Goal: Task Accomplishment & Management: Manage account settings

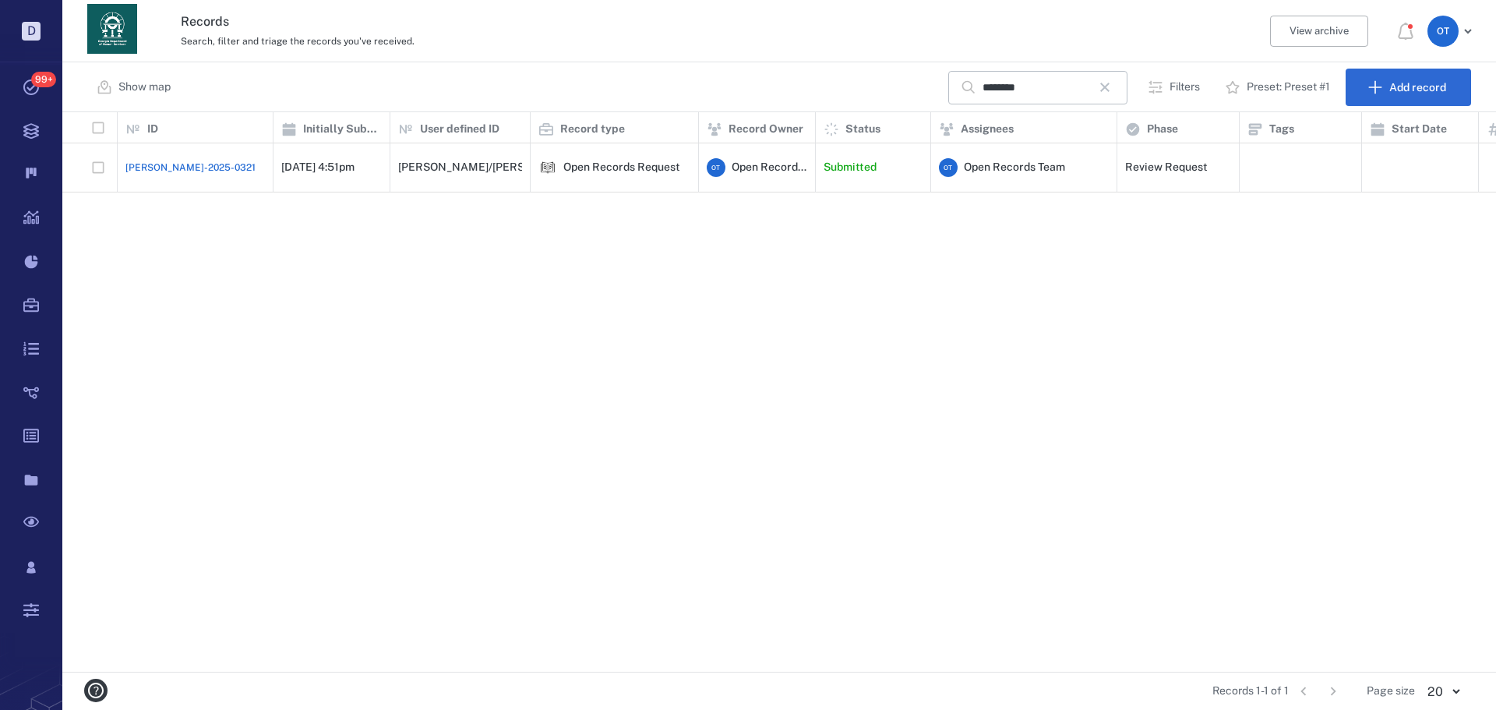
scroll to position [548, 1423]
click at [1110, 85] on icon "button" at bounding box center [1104, 87] width 9 height 9
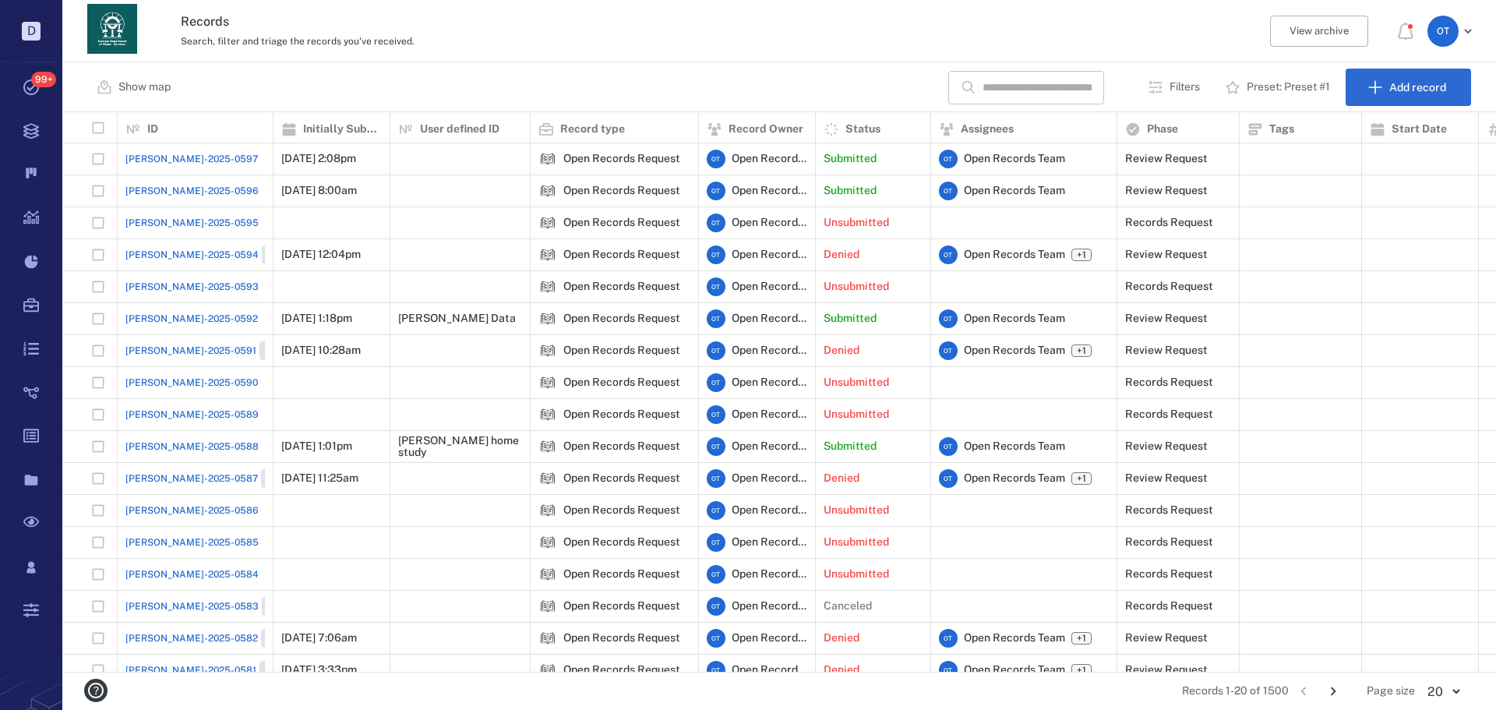
click at [188, 160] on span "[PERSON_NAME]-2025-0597" at bounding box center [191, 159] width 132 height 14
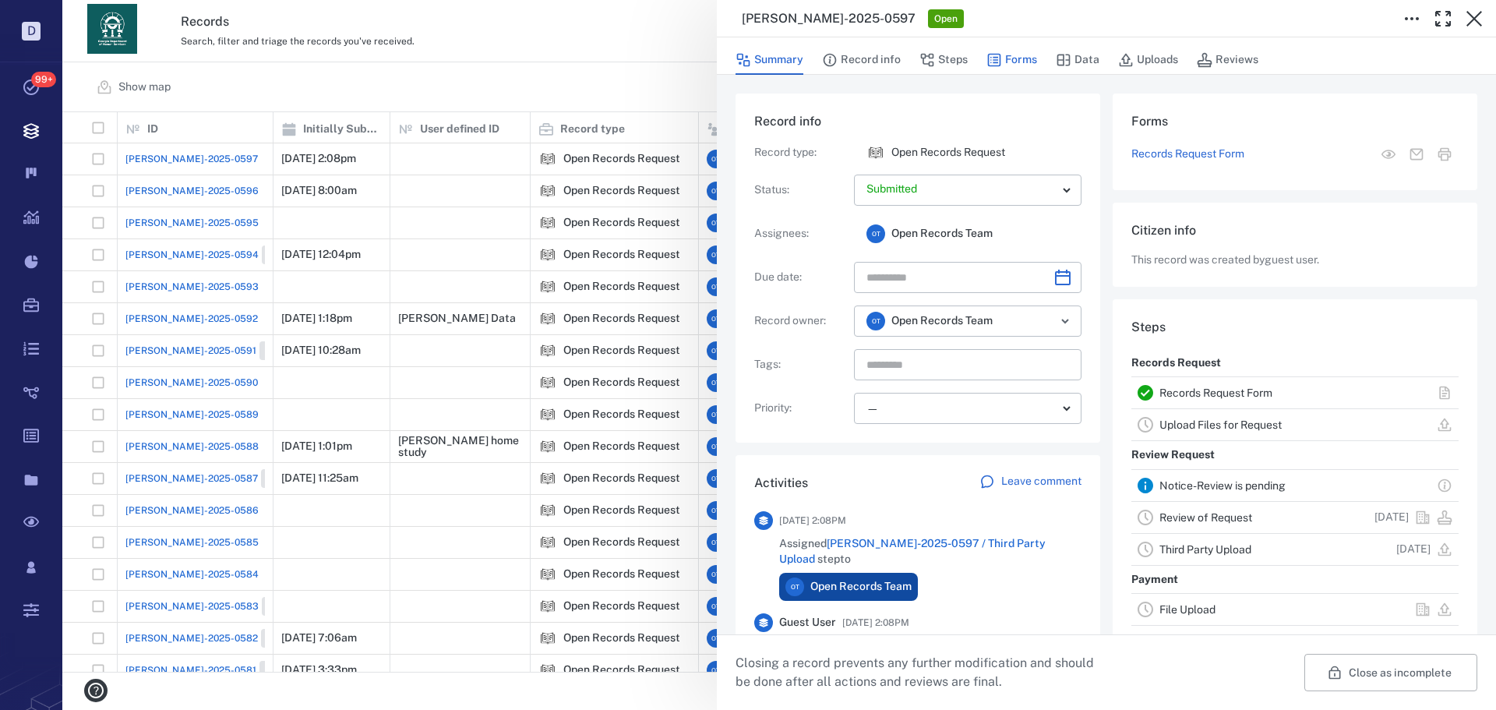
click at [1018, 57] on button "Forms" at bounding box center [1012, 60] width 51 height 30
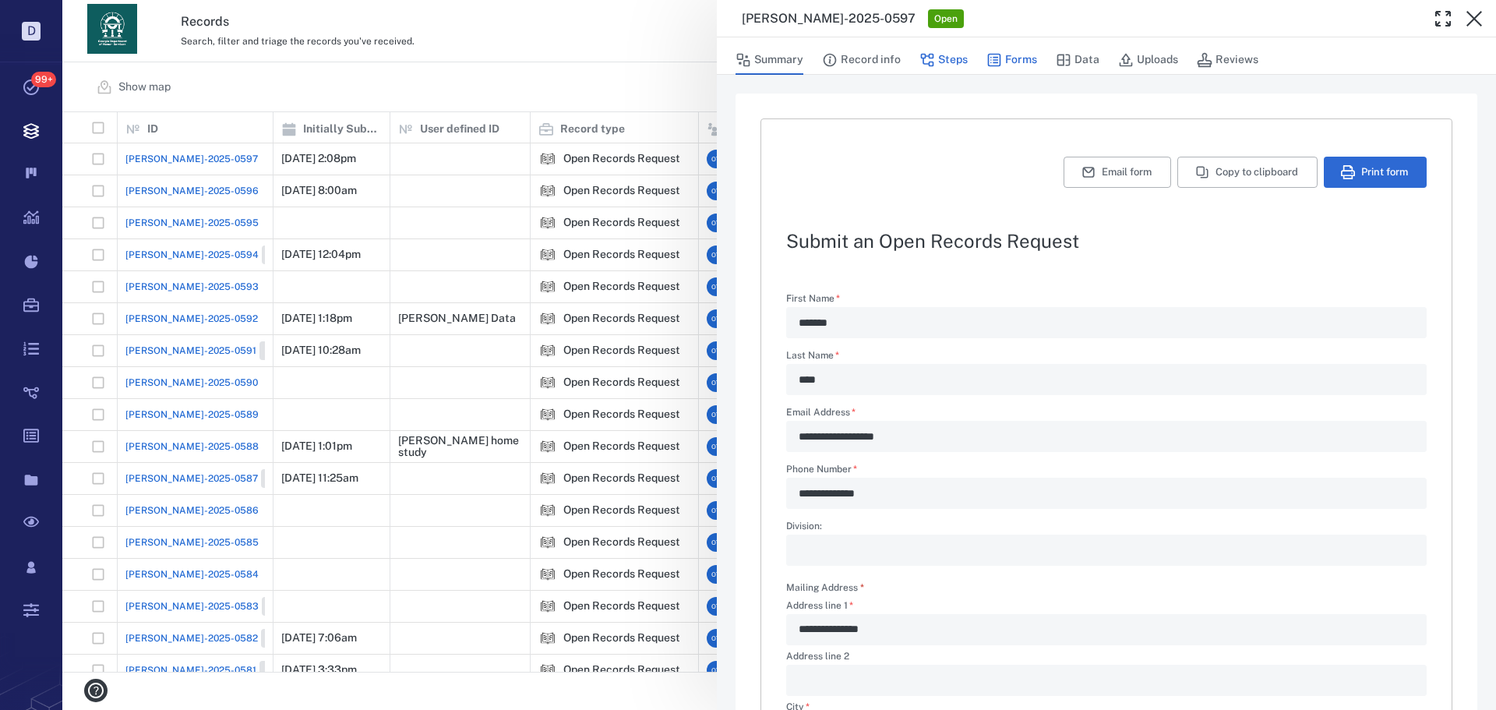
type textarea "*"
click at [948, 59] on button "Steps" at bounding box center [944, 60] width 48 height 30
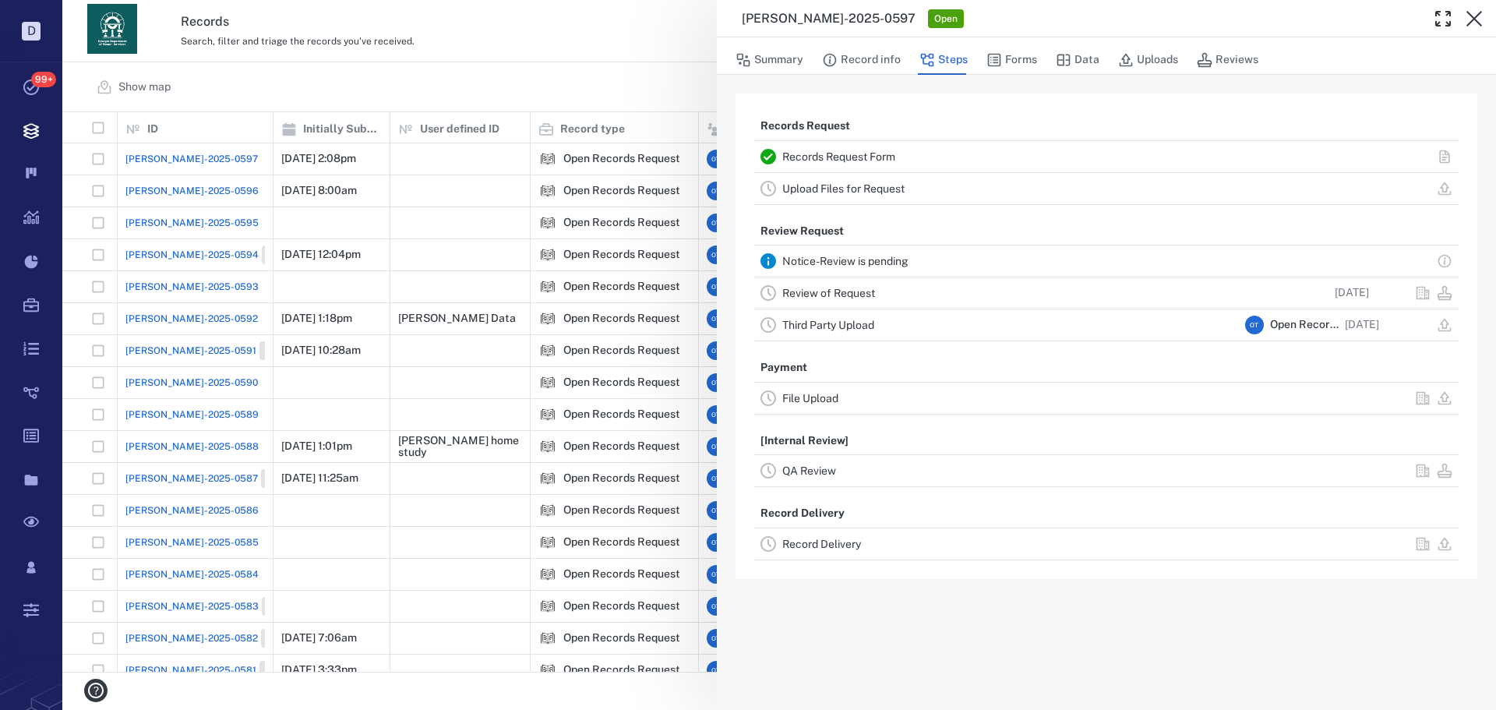
click at [832, 546] on link "Record Delivery" at bounding box center [821, 544] width 79 height 12
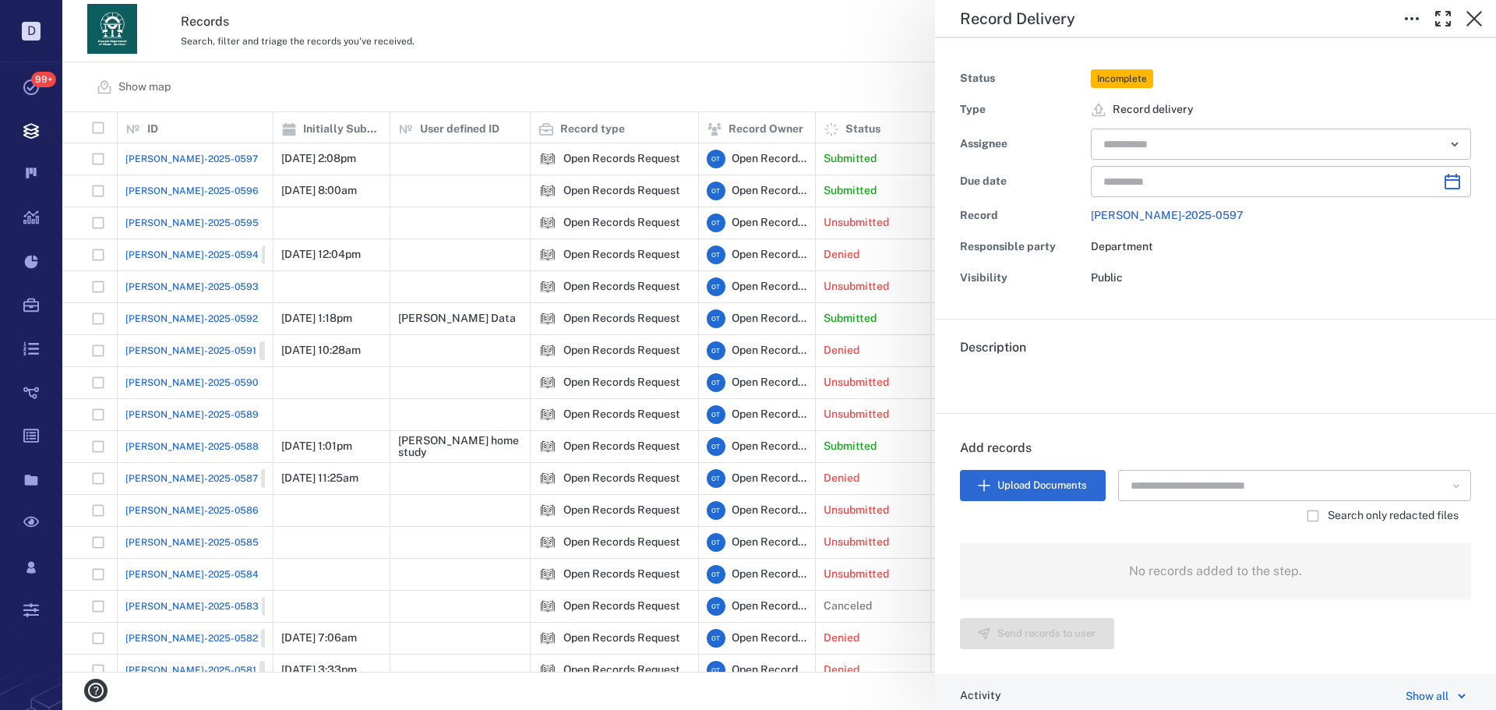
click at [822, 83] on div "Record Delivery Status Incomplete Type Record delivery Assignee ​ Due date ​ Re…" at bounding box center [779, 355] width 1434 height 710
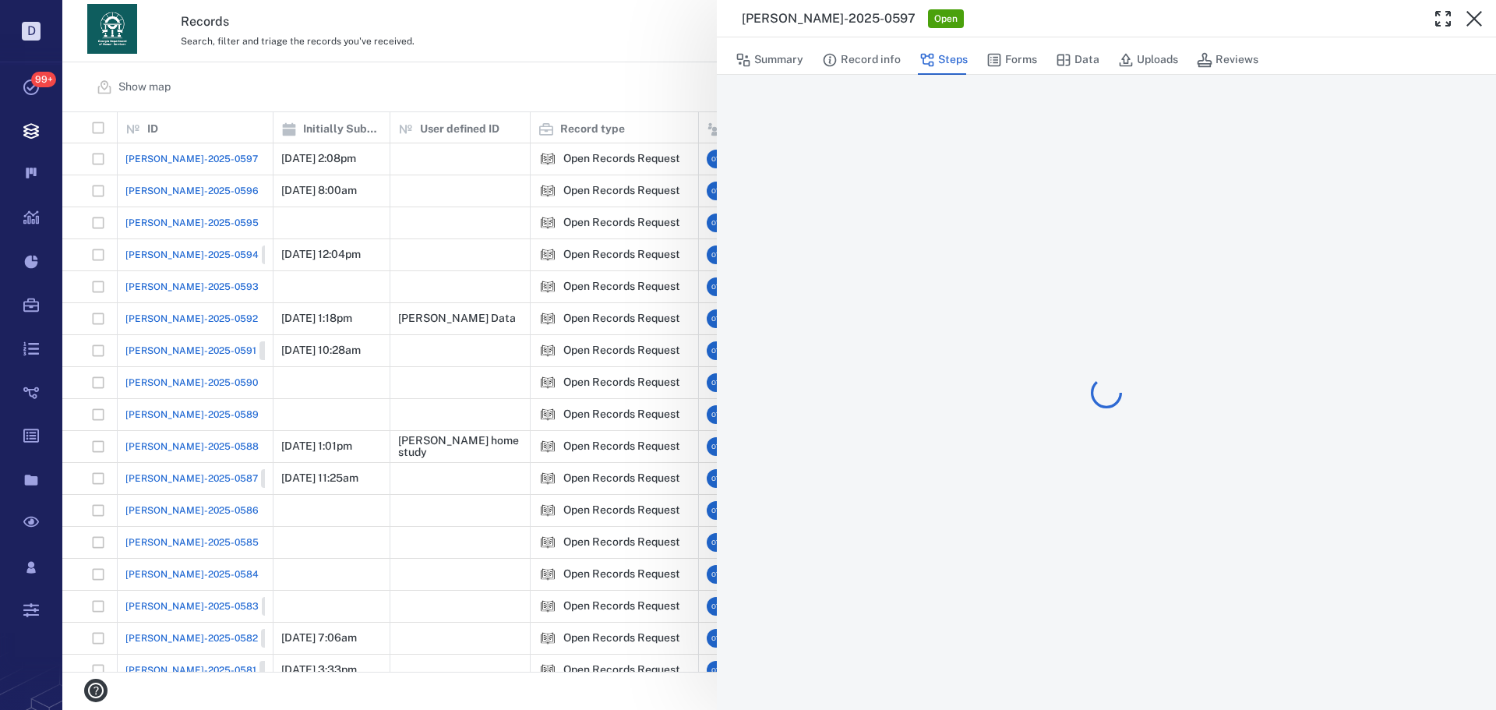
click at [560, 22] on div "[PERSON_NAME]-2025-0597 Open Summary Record info Steps Forms Data Uploads Revie…" at bounding box center [779, 355] width 1434 height 710
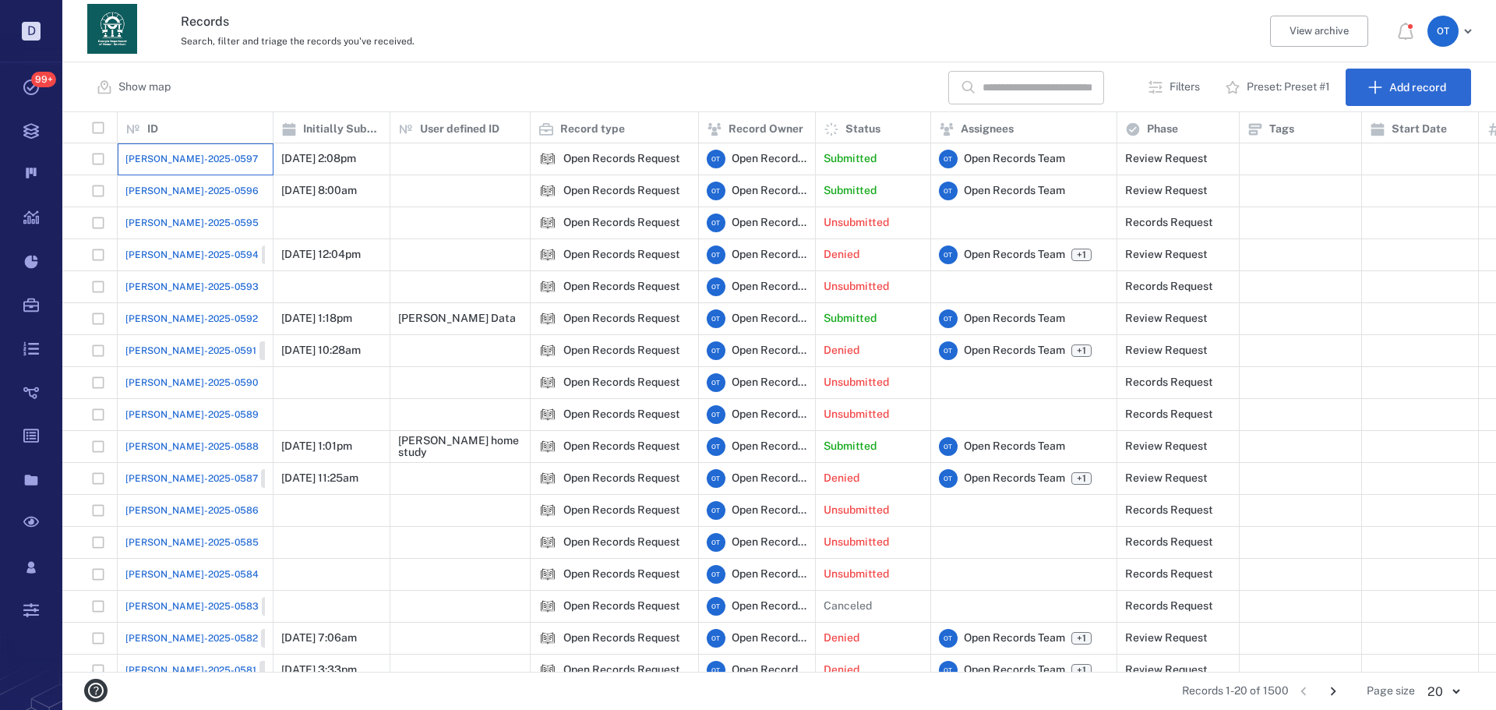
click at [200, 168] on div "[PERSON_NAME]-2025-0597" at bounding box center [194, 158] width 139 height 31
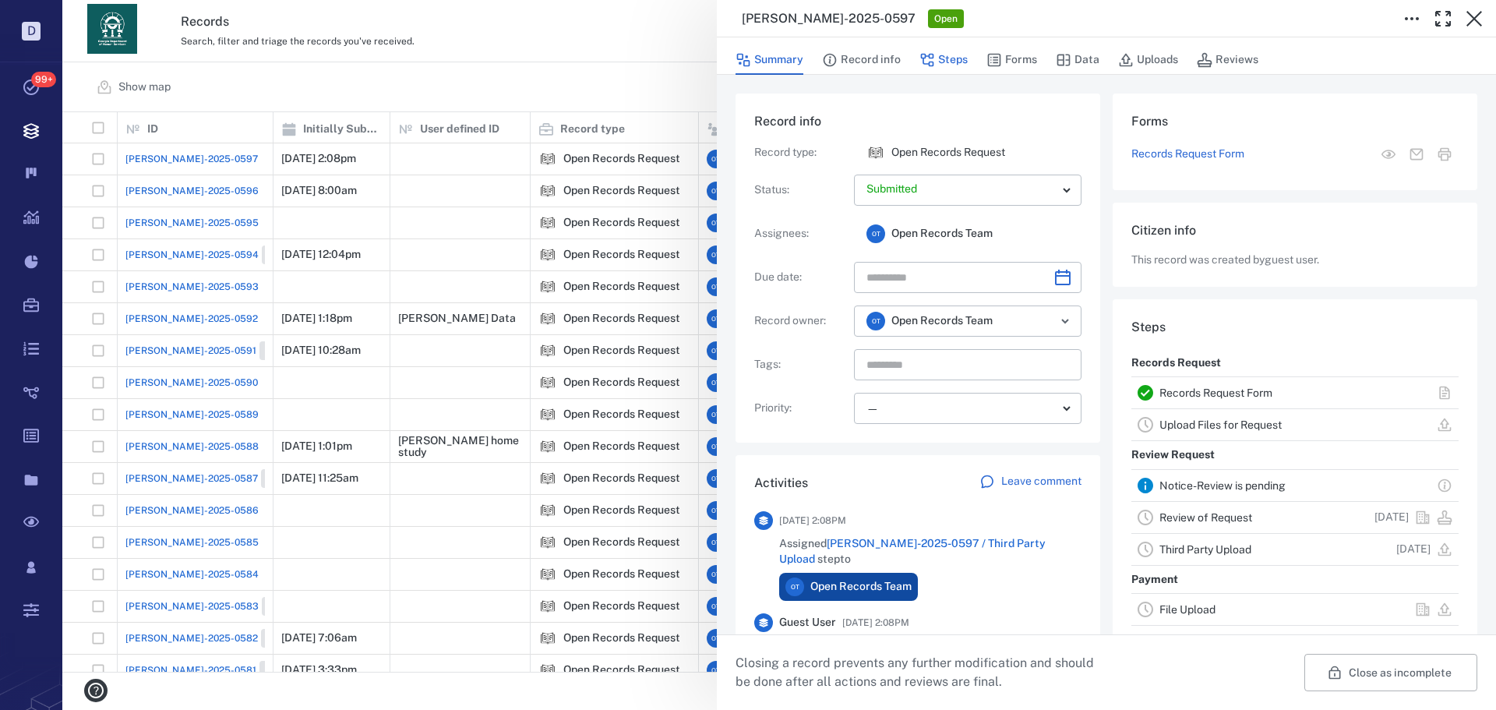
click at [958, 62] on button "Steps" at bounding box center [944, 60] width 48 height 30
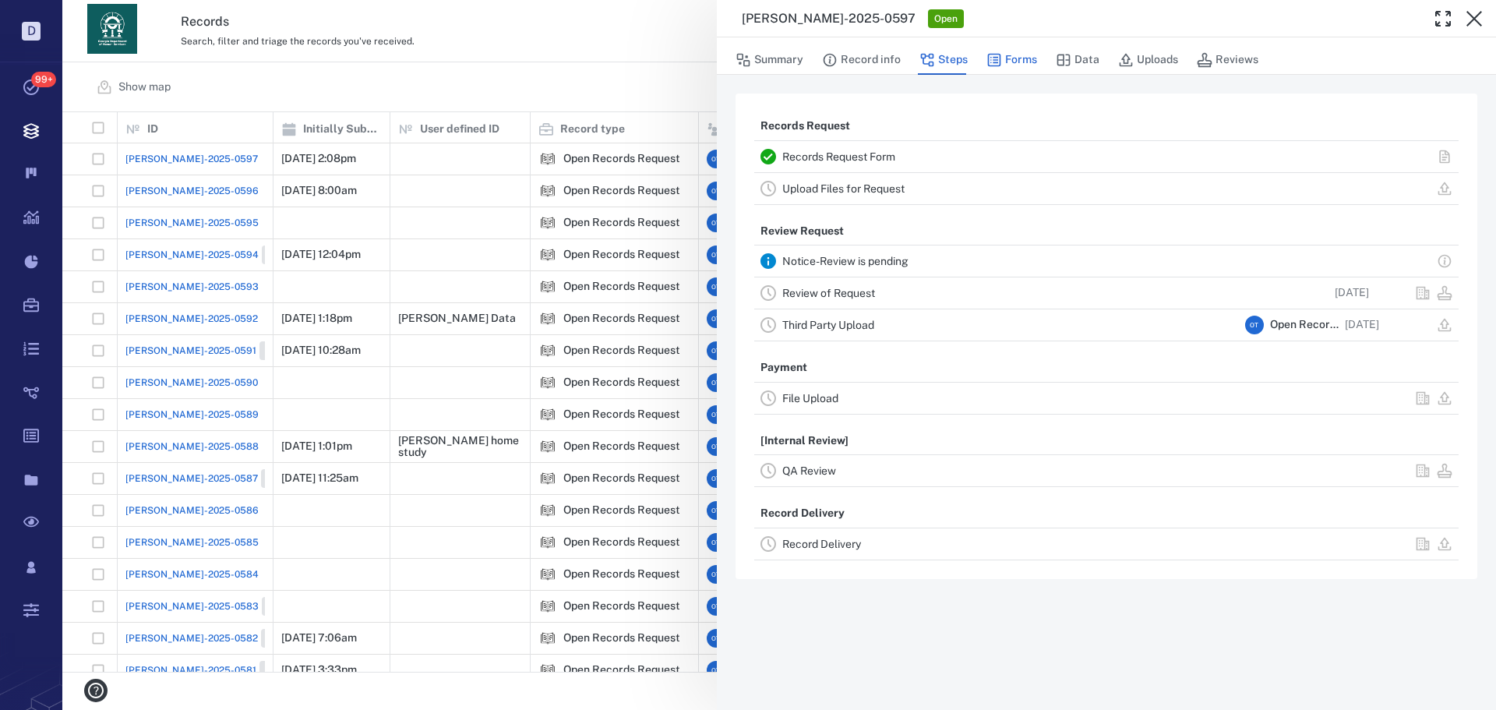
click at [1015, 62] on button "Forms" at bounding box center [1012, 60] width 51 height 30
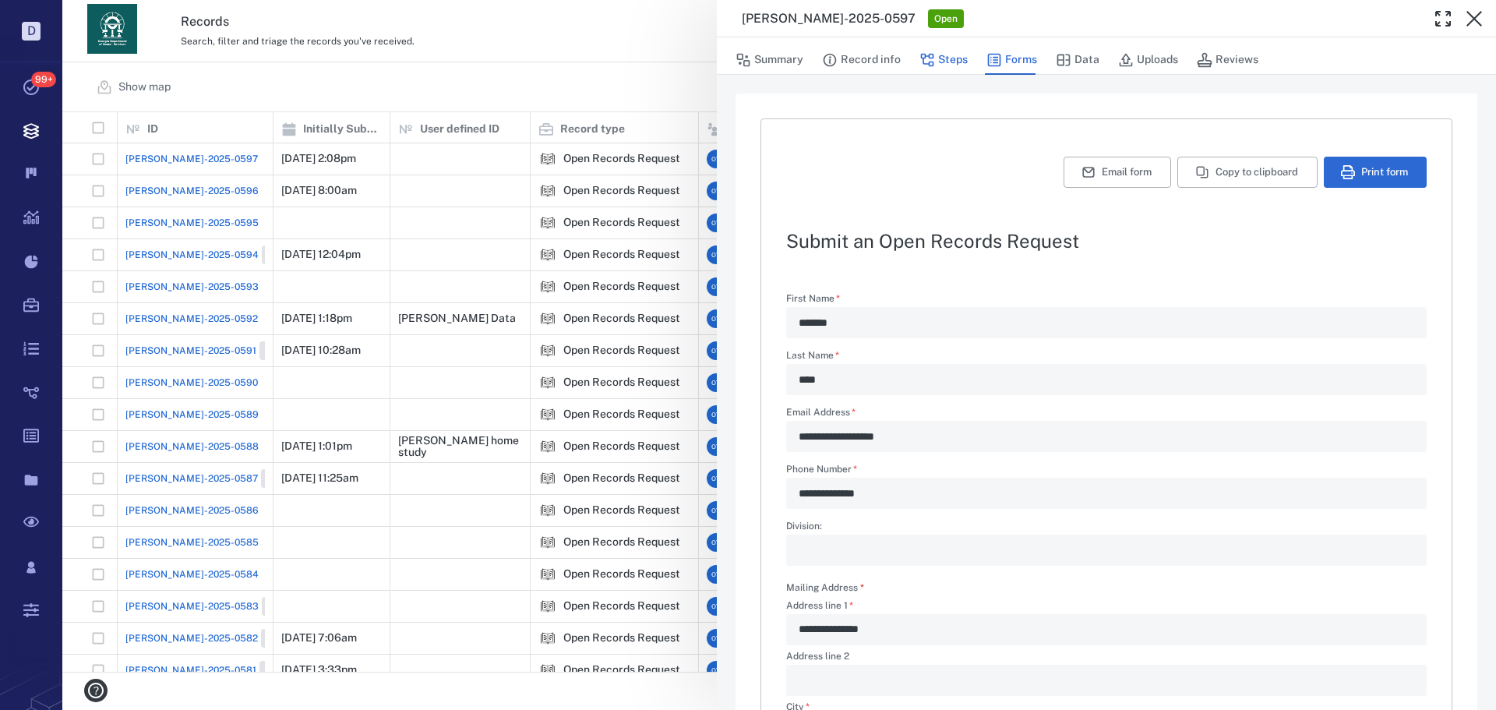
click at [947, 62] on button "Steps" at bounding box center [944, 60] width 48 height 30
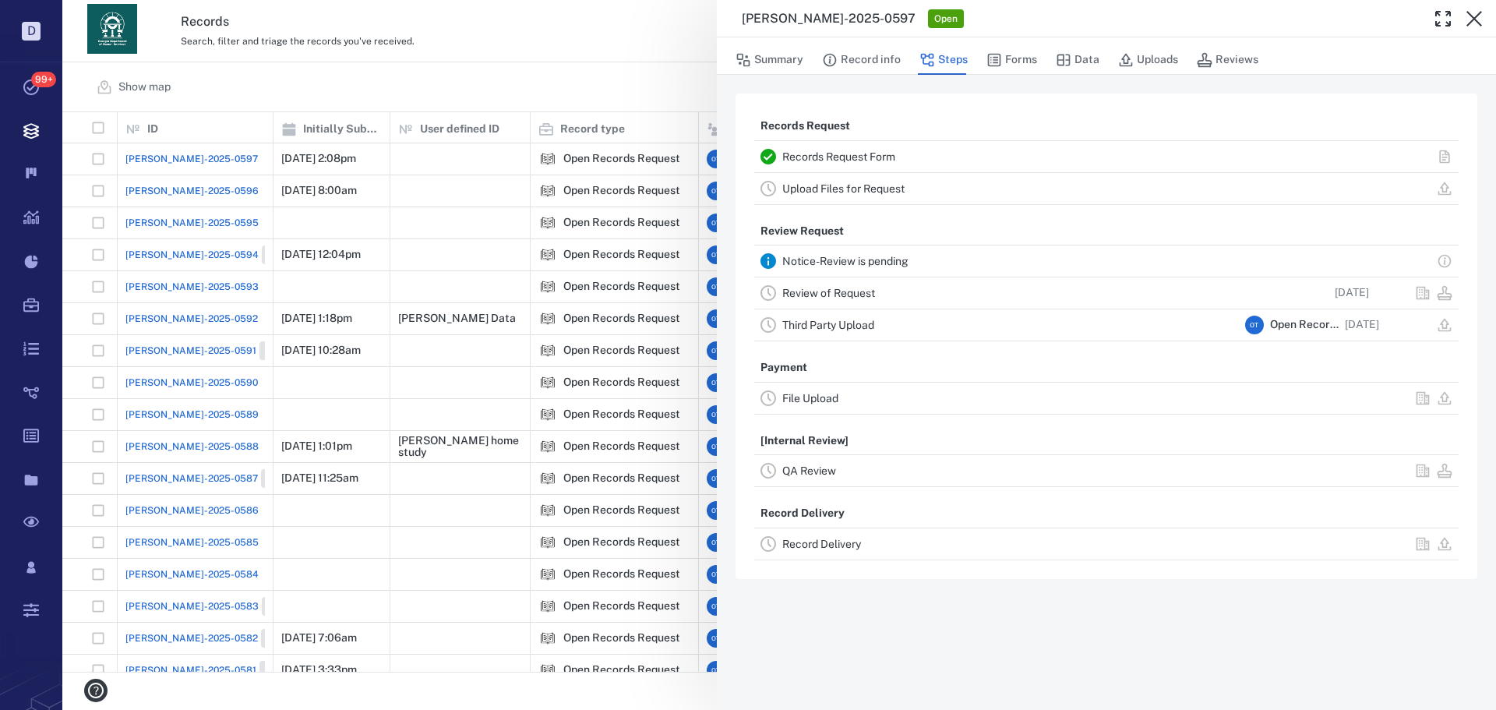
click at [840, 539] on link "Record Delivery" at bounding box center [821, 544] width 79 height 12
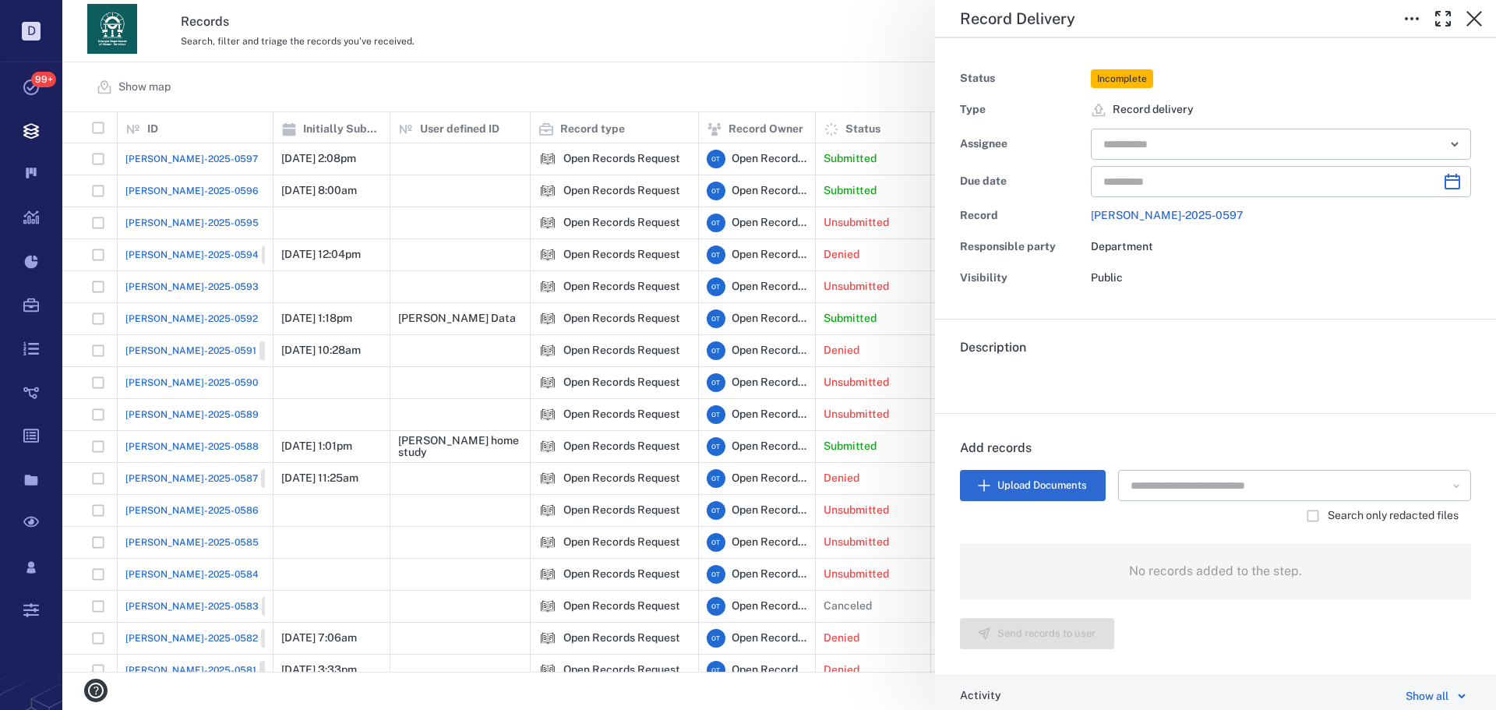
click at [713, 55] on div "Record Delivery Status Incomplete Type Record delivery Assignee ​ Due date ​ Re…" at bounding box center [779, 355] width 1434 height 710
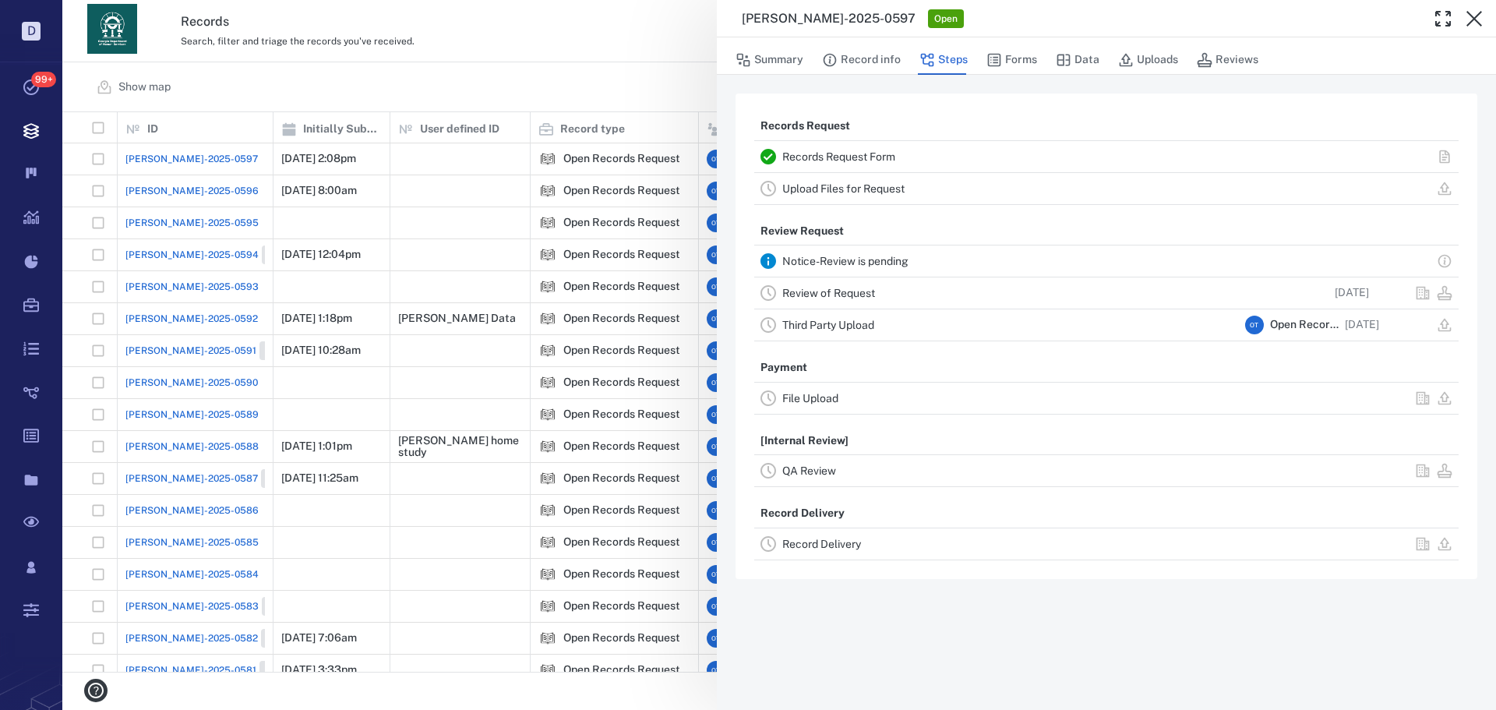
drag, startPoint x: 417, startPoint y: 67, endPoint x: 447, endPoint y: 66, distance: 29.6
click at [418, 67] on div "[PERSON_NAME]-2025-0597 Open Summary Record info Steps Forms Data Uploads Revie…" at bounding box center [779, 355] width 1434 height 710
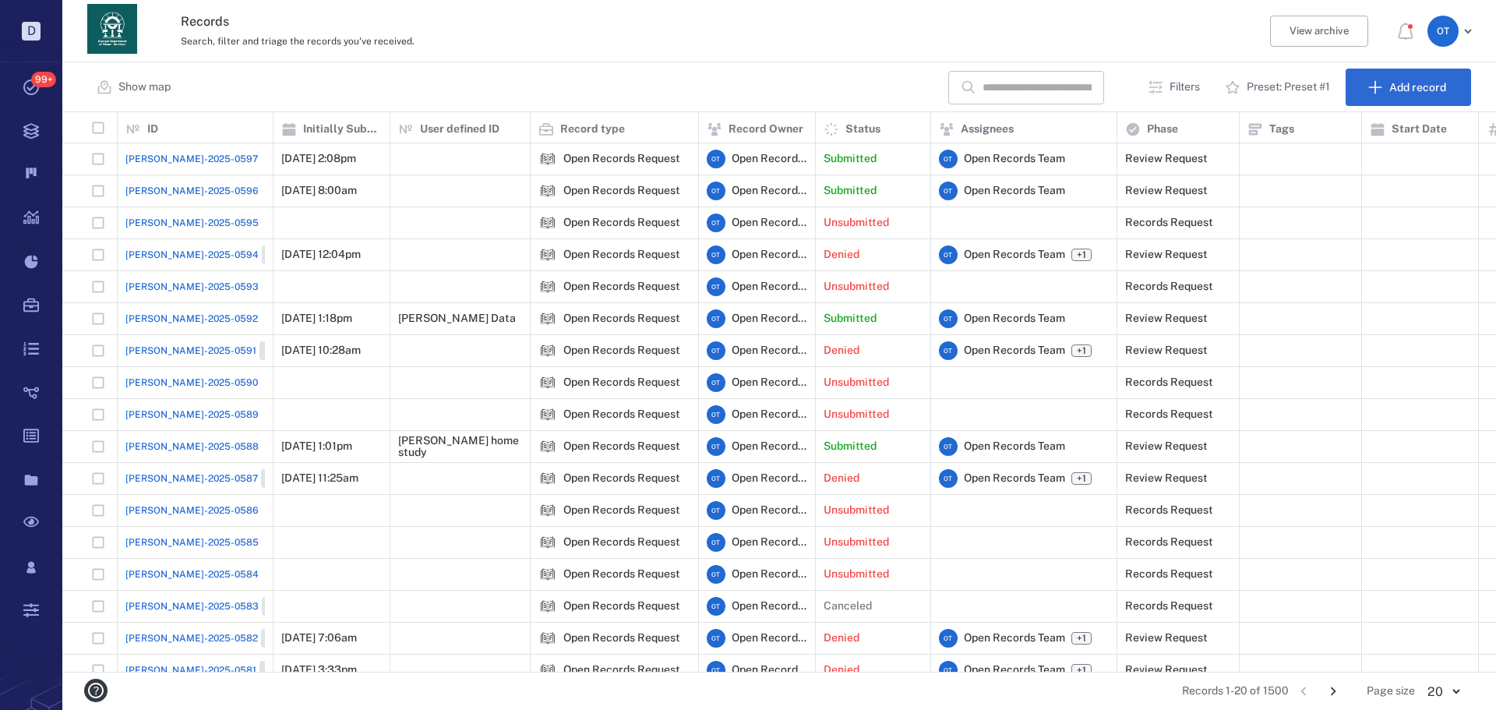
click at [178, 160] on span "[PERSON_NAME]-2025-0597" at bounding box center [191, 159] width 132 height 14
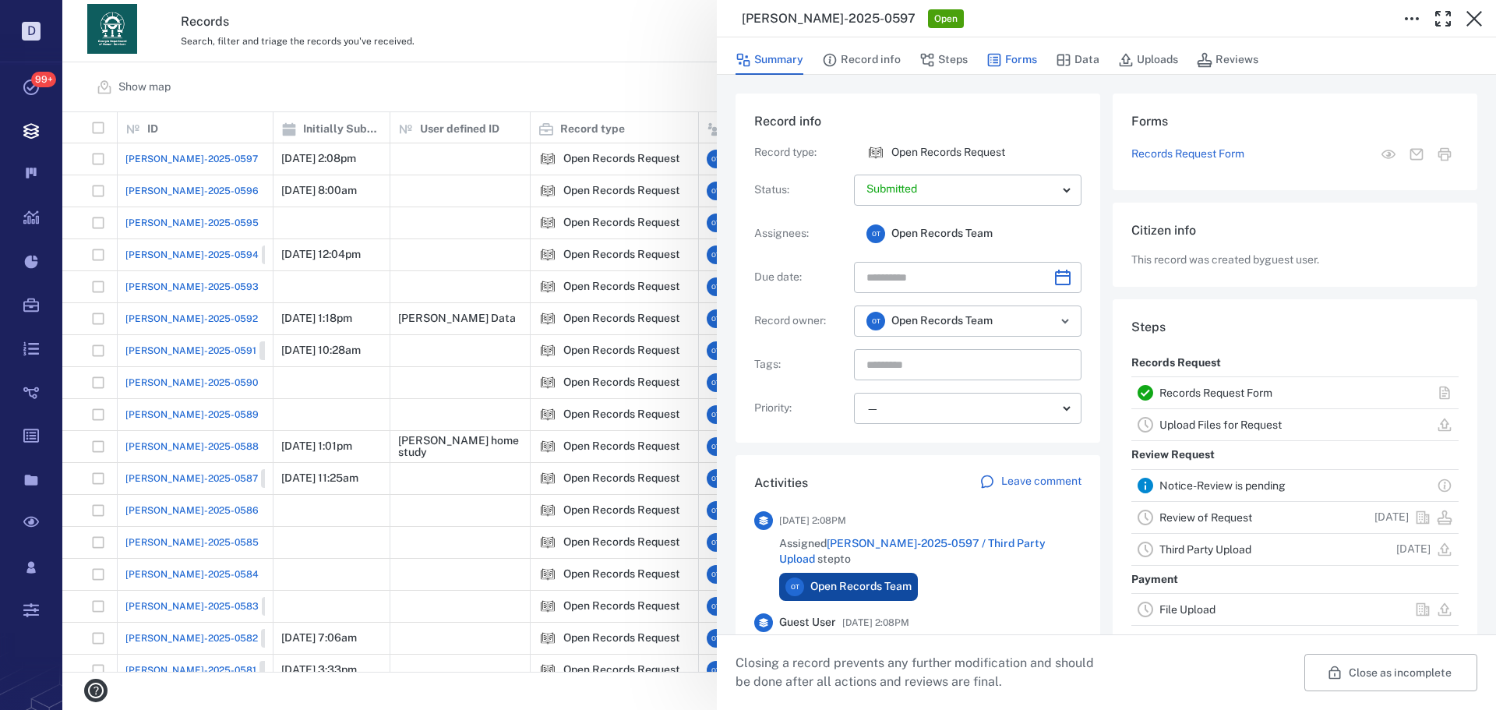
drag, startPoint x: 1011, startPoint y: 79, endPoint x: 1014, endPoint y: 69, distance: 11.3
click at [1011, 76] on div "Record info Record type : Open Records Request Status : Submitted ********* ​ A…" at bounding box center [1106, 538] width 779 height 926
click at [1014, 62] on button "Forms" at bounding box center [1012, 60] width 51 height 30
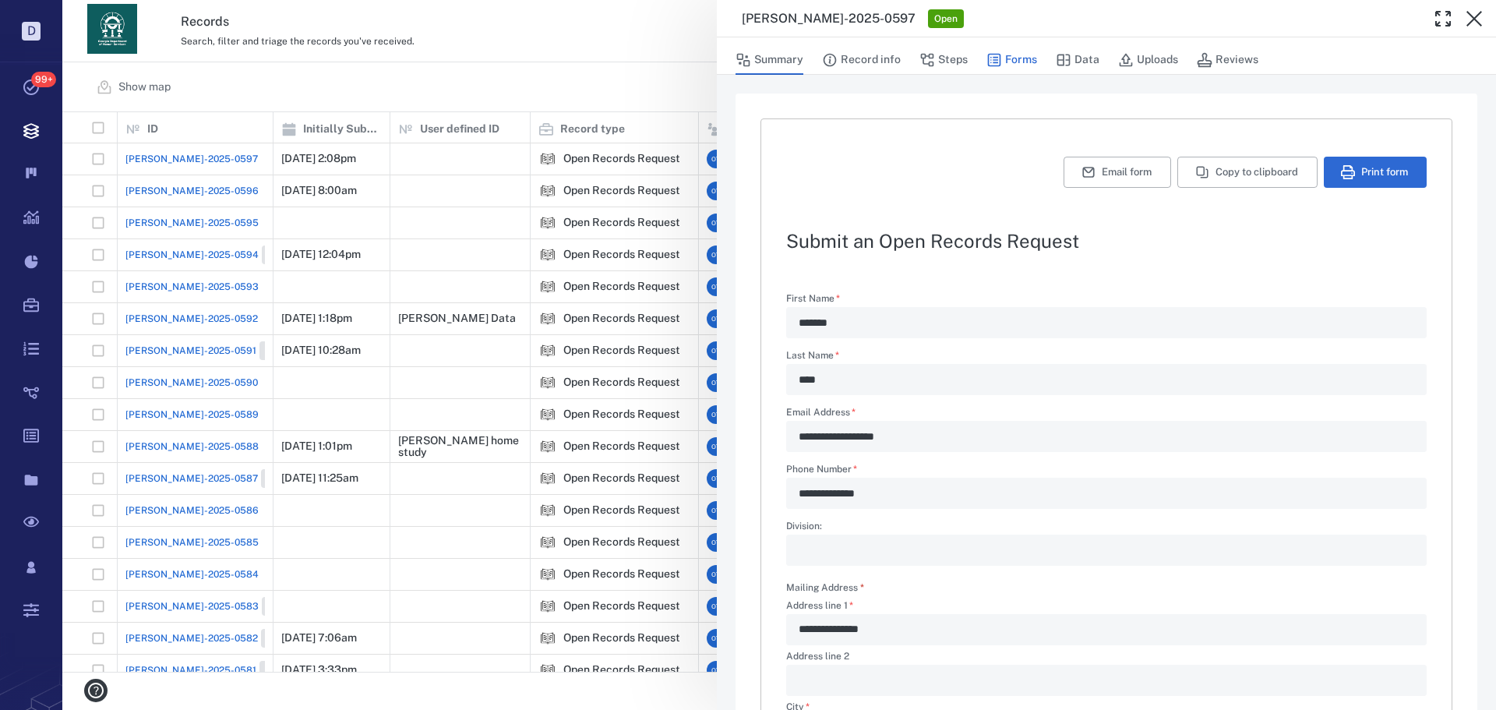
type textarea "*"
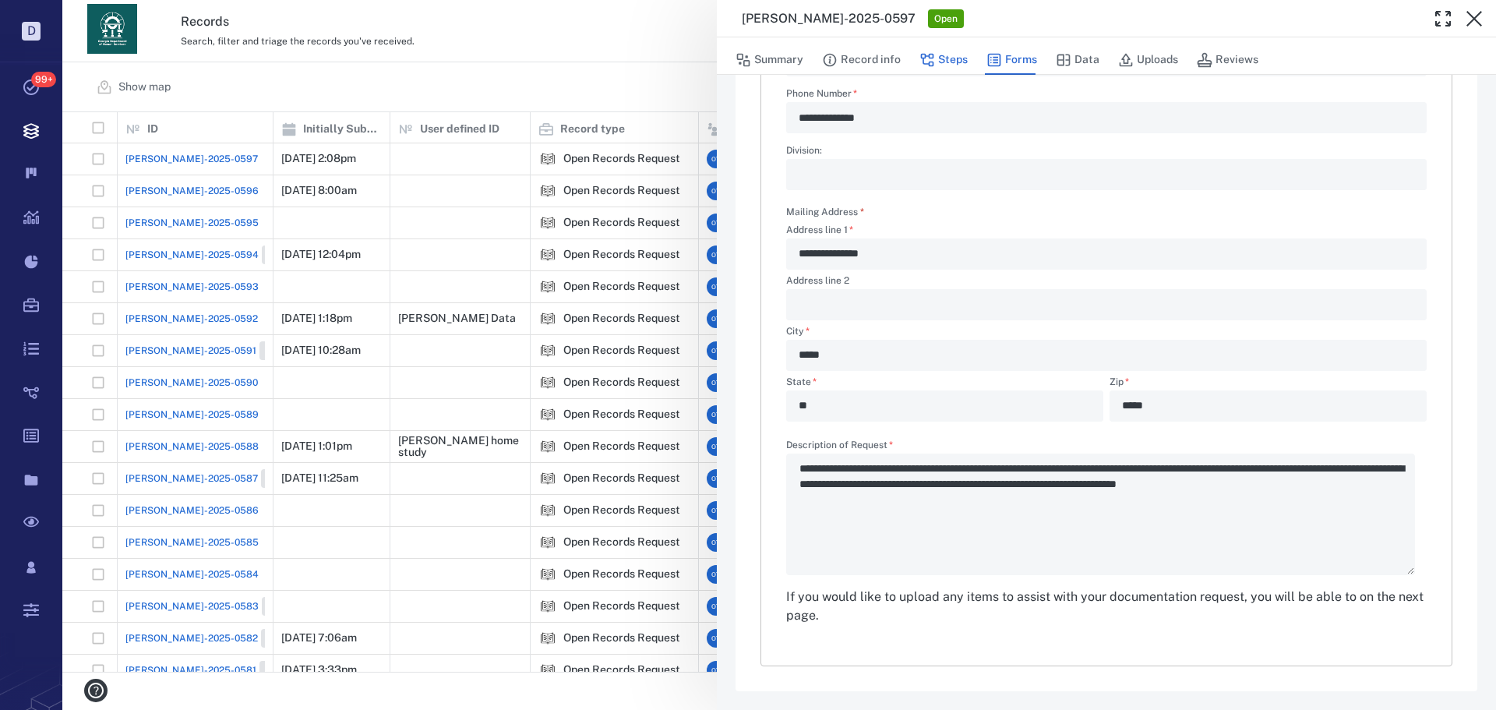
click at [965, 71] on button "Steps" at bounding box center [944, 60] width 48 height 30
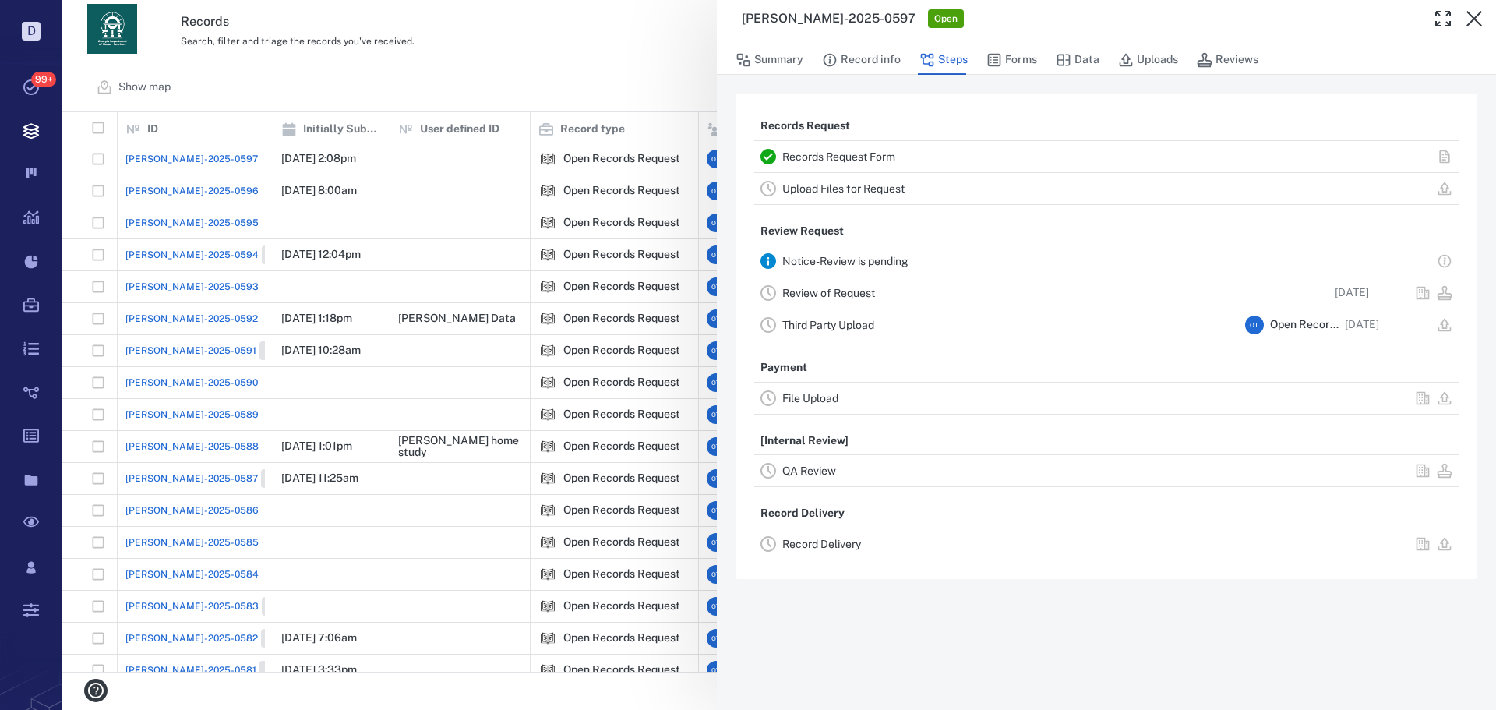
click at [820, 542] on link "Record Delivery" at bounding box center [821, 544] width 79 height 12
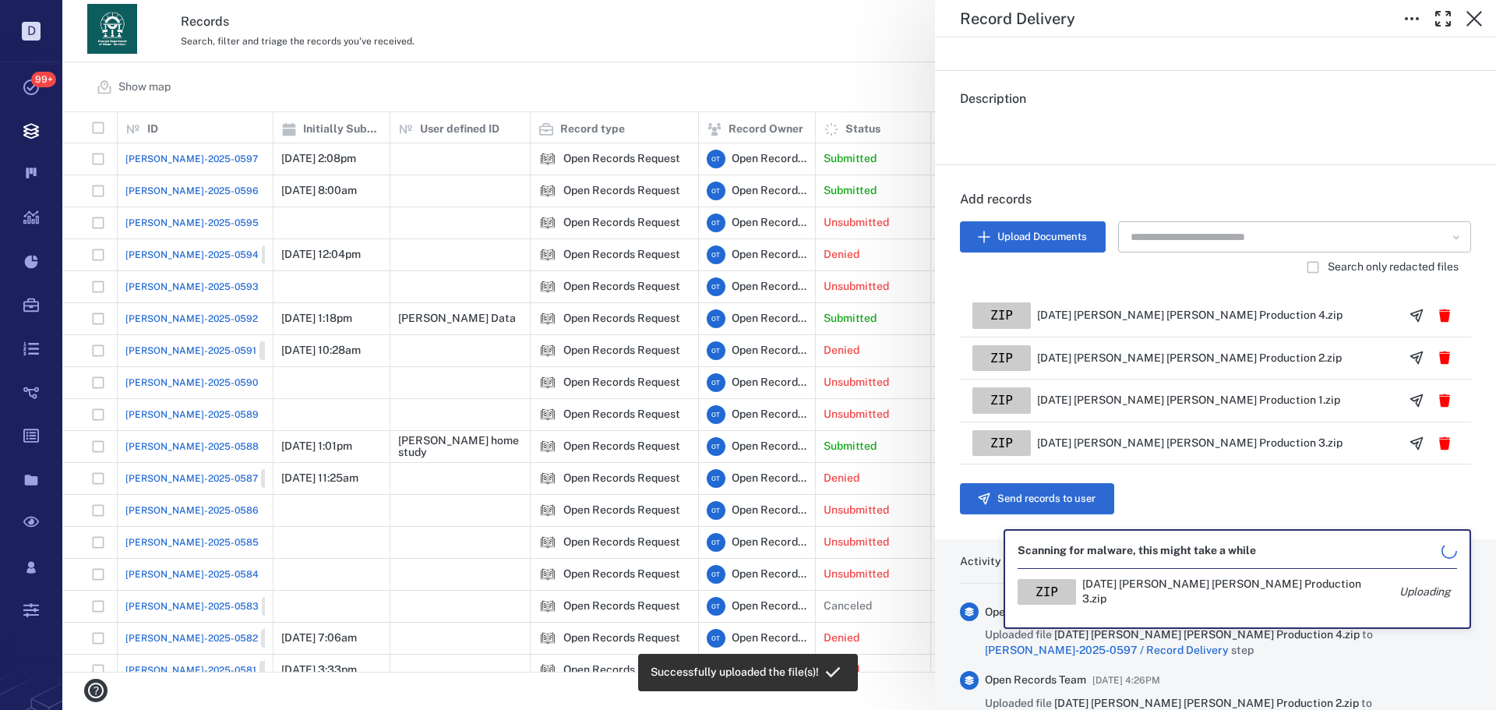
scroll to position [284, 0]
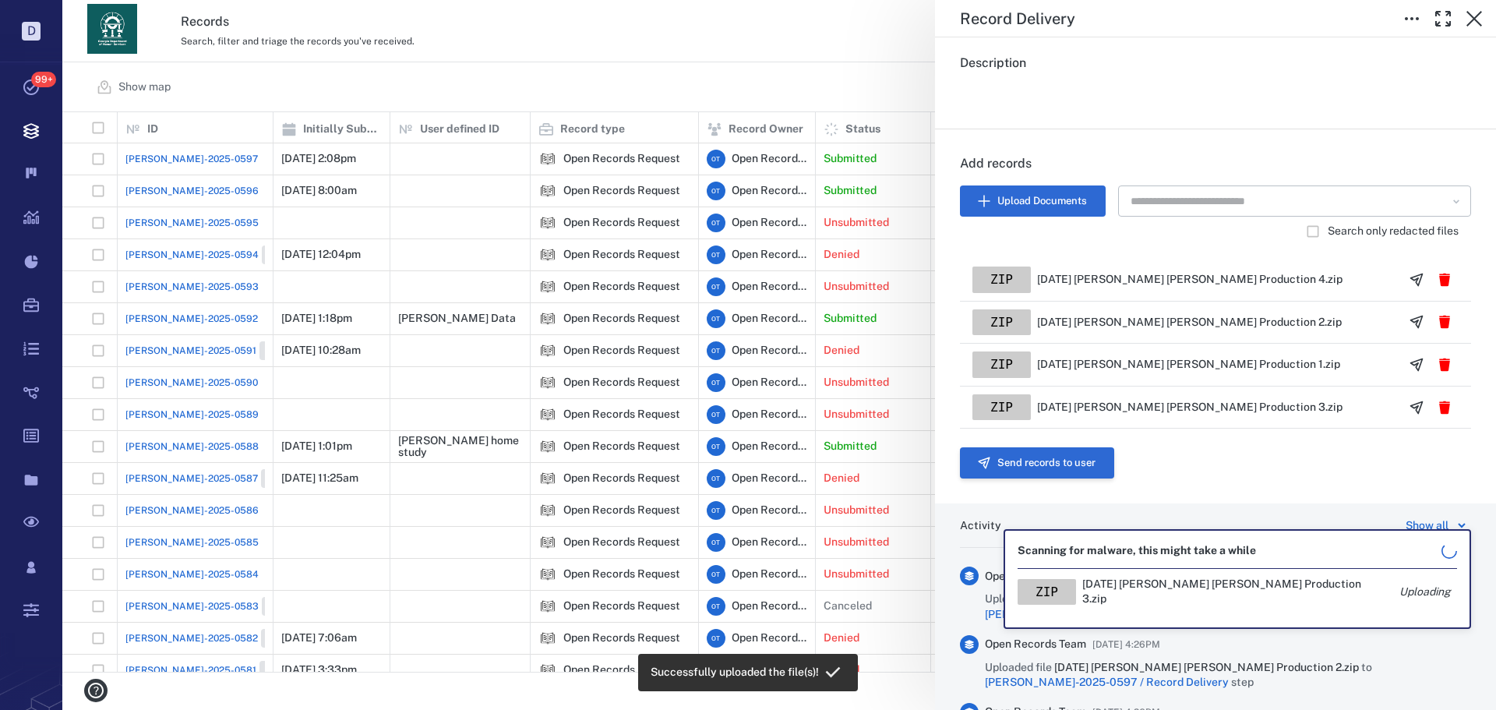
click at [1031, 462] on button "Send records to user" at bounding box center [1037, 462] width 154 height 31
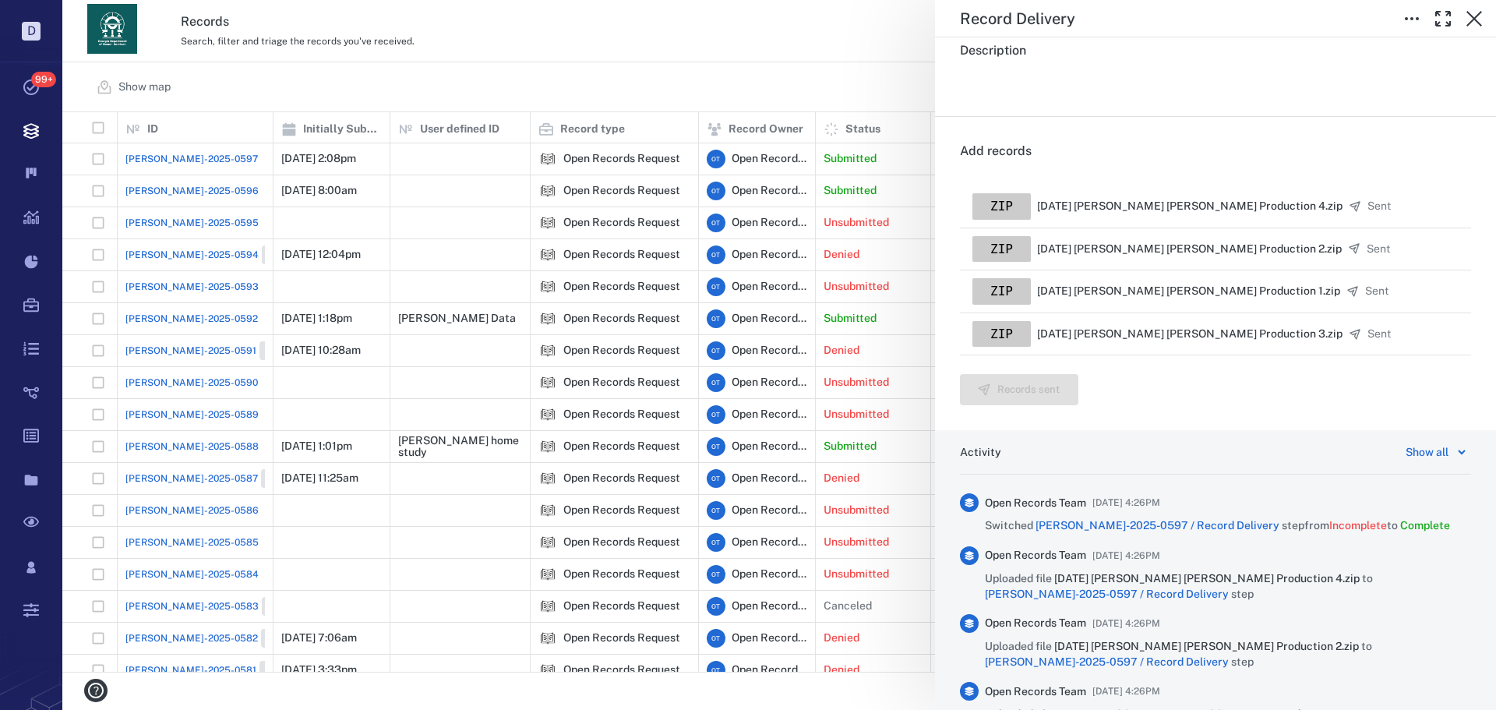
scroll to position [272, 0]
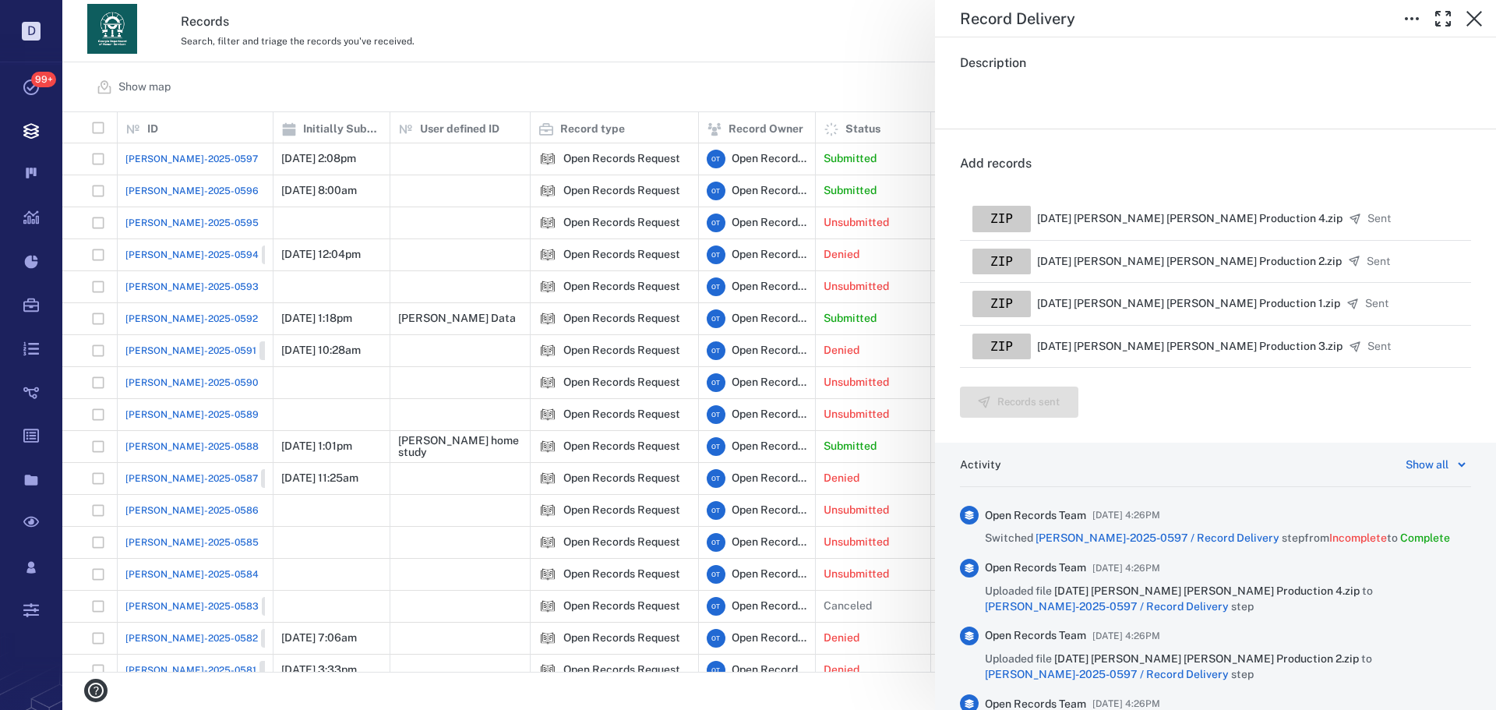
click at [563, 82] on div "Record Delivery Status Complete Type Record delivery Assignee No assignees Due …" at bounding box center [779, 355] width 1434 height 710
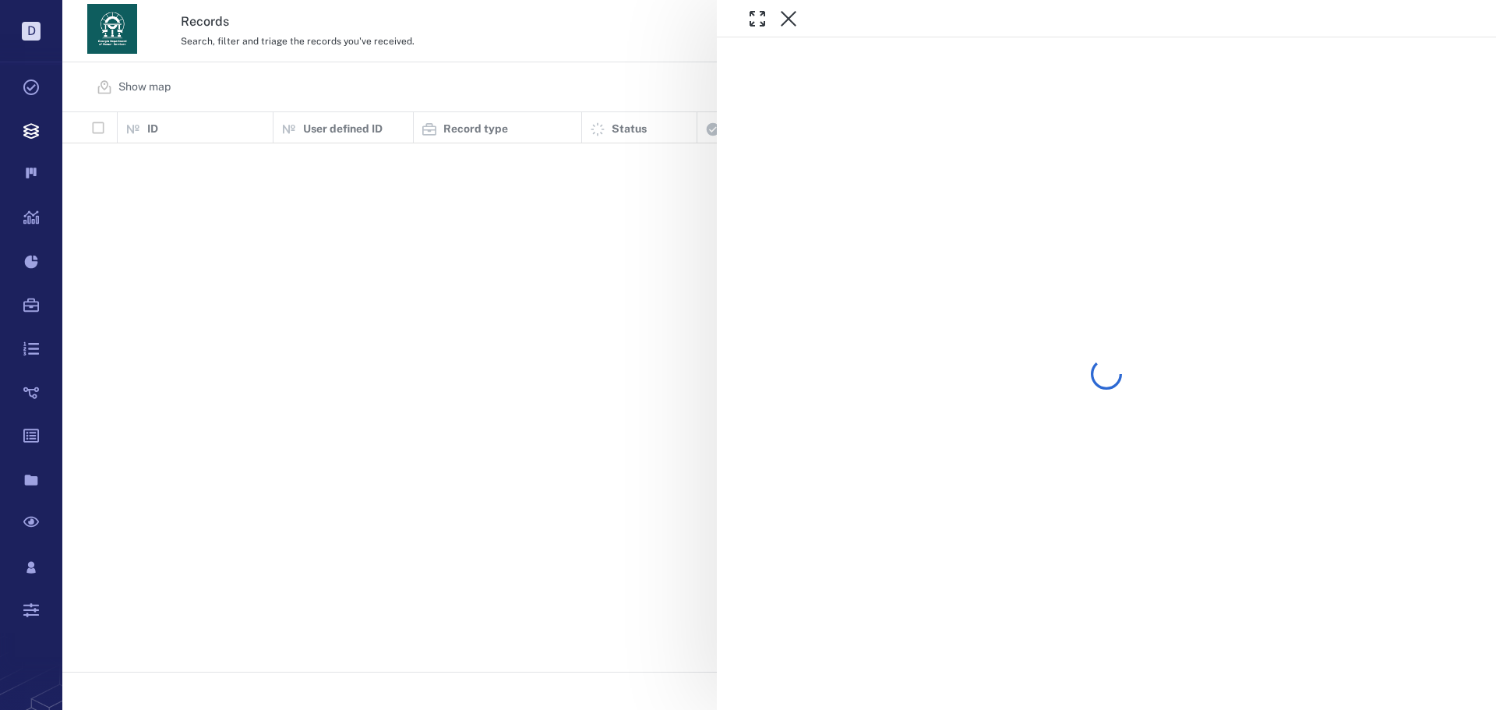
scroll to position [548, 1423]
click at [521, 87] on div "ORR-2025-0597 Closed" at bounding box center [779, 355] width 1434 height 710
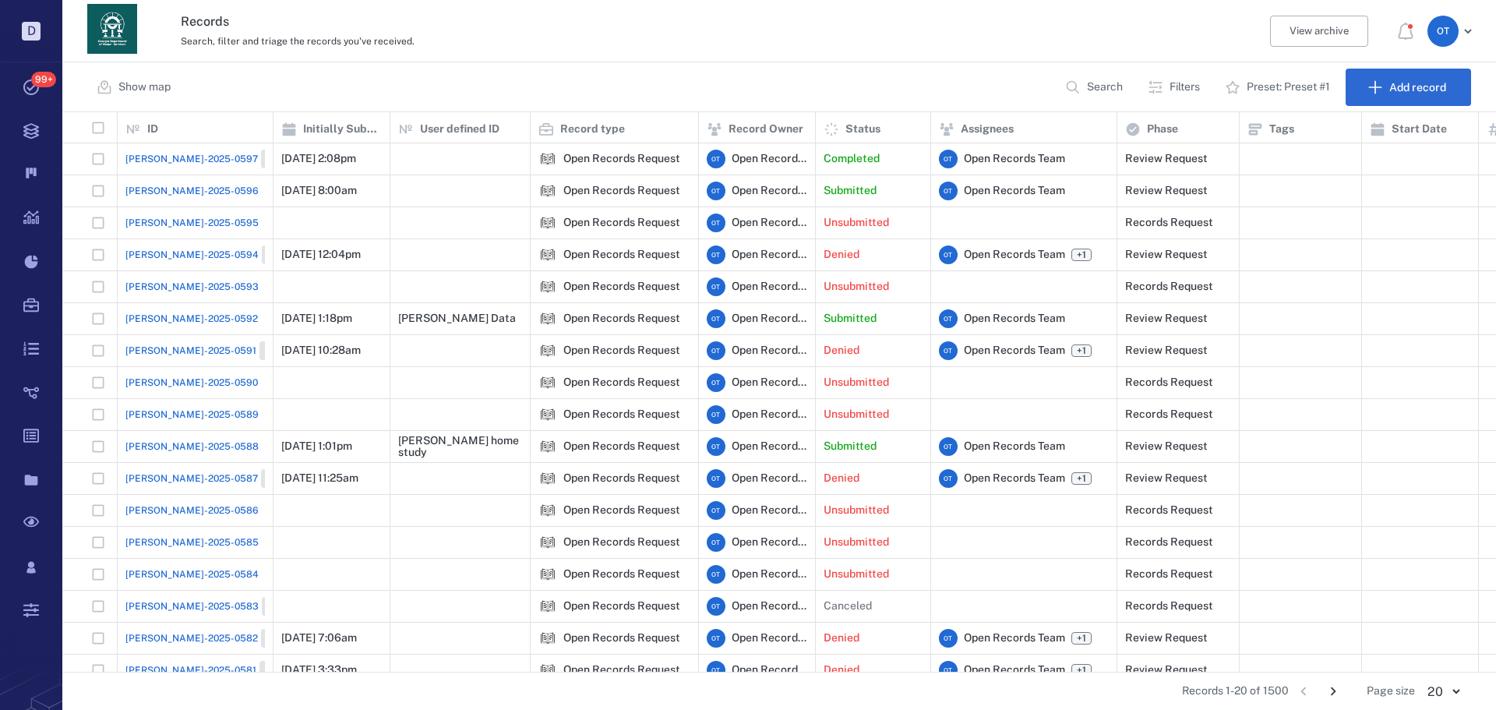
click at [173, 192] on span "[PERSON_NAME]-2025-0596" at bounding box center [191, 191] width 133 height 14
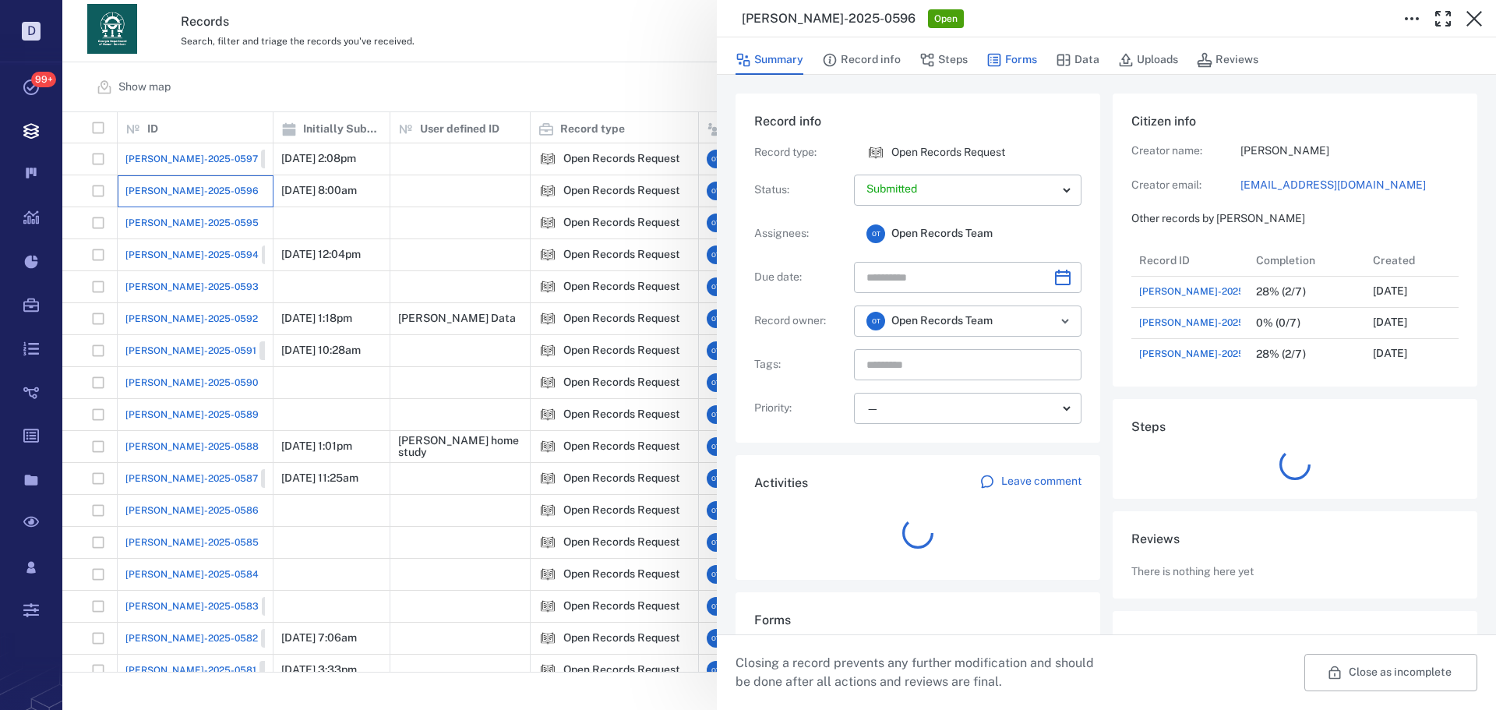
scroll to position [125, 298]
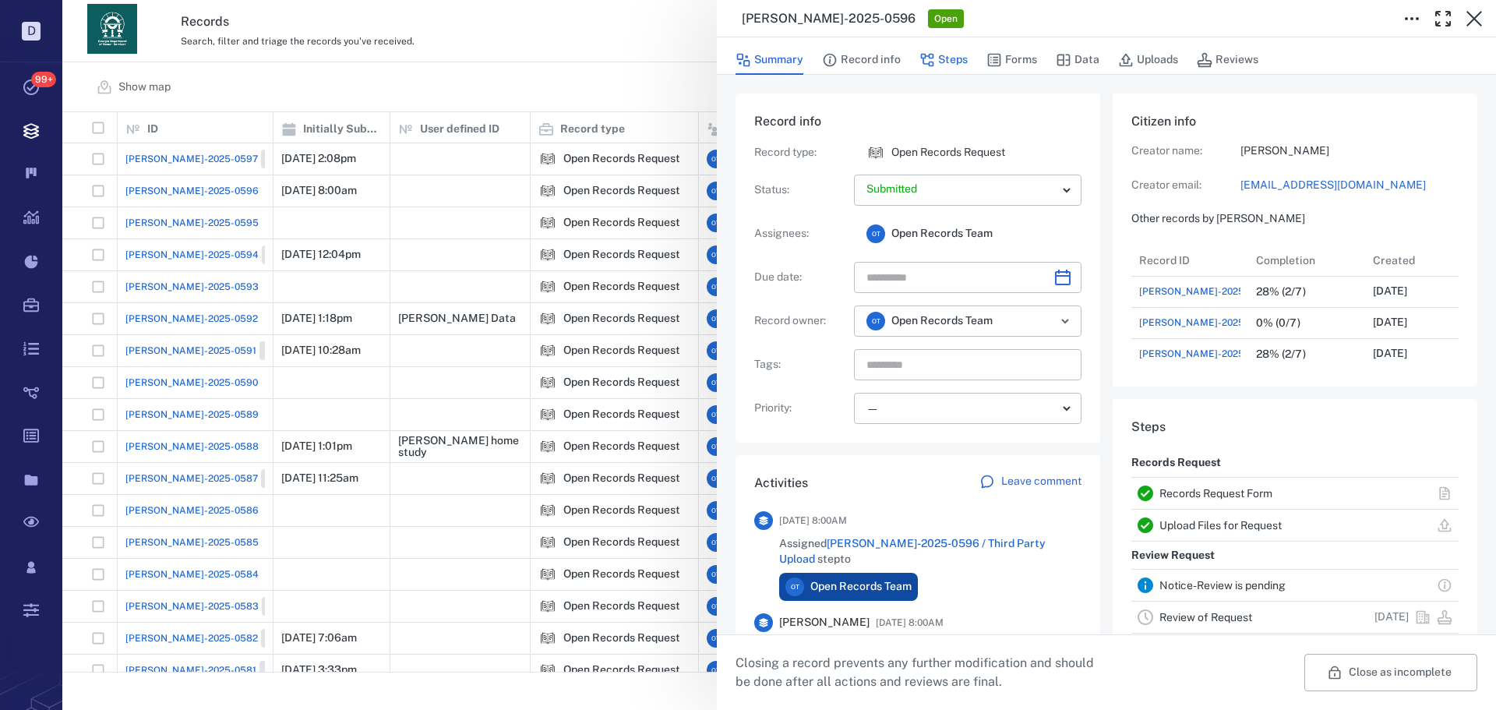
click at [950, 71] on button "Steps" at bounding box center [944, 60] width 48 height 30
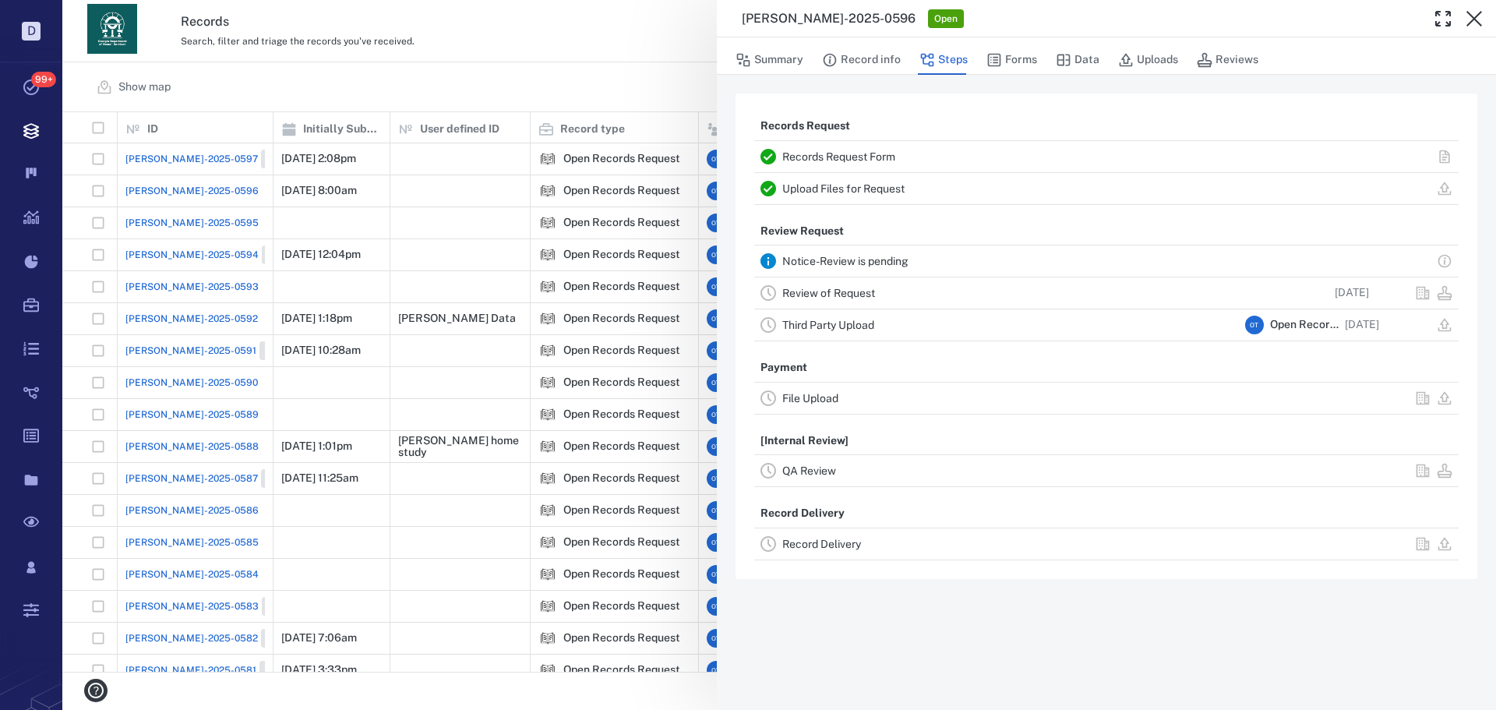
click at [867, 295] on link "Review of Request" at bounding box center [828, 293] width 93 height 12
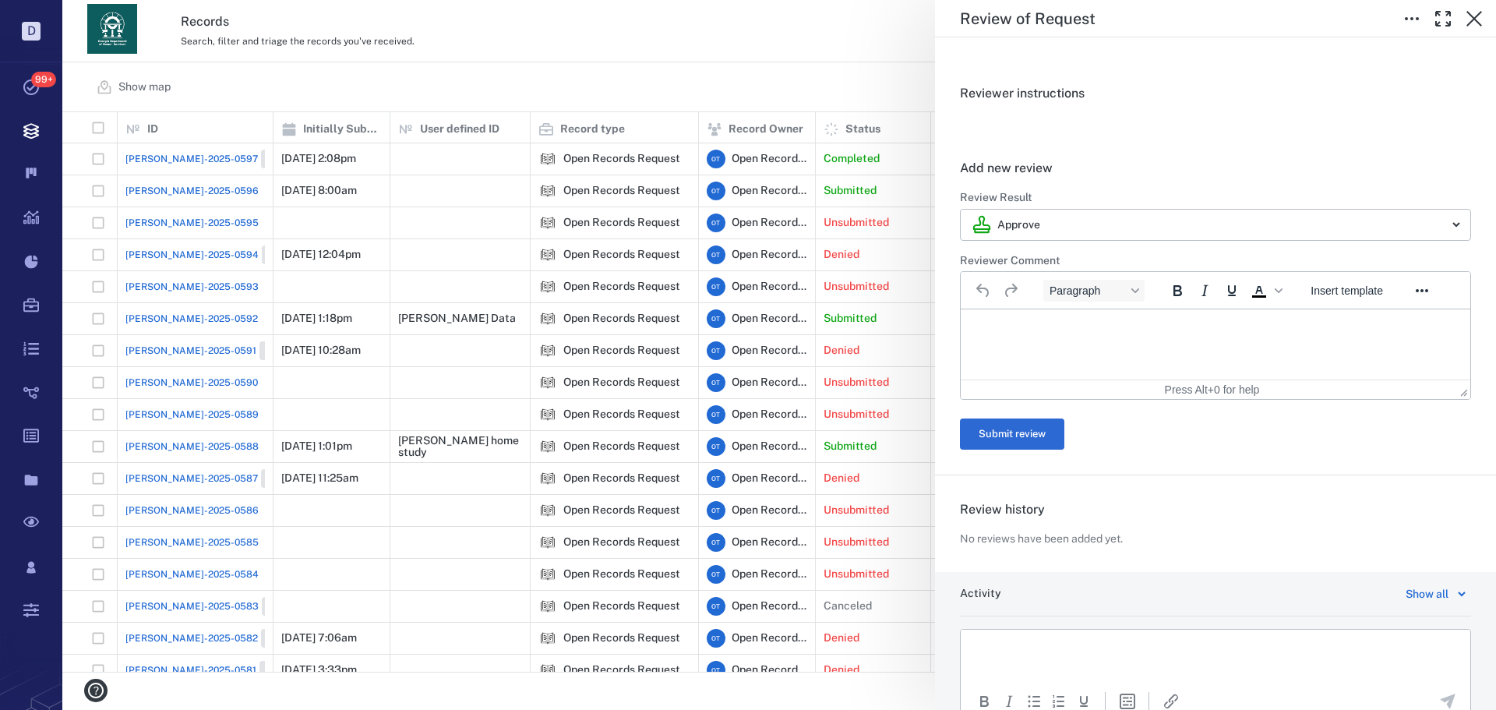
scroll to position [192, 0]
click at [1366, 284] on span "Insert template" at bounding box center [1347, 290] width 72 height 12
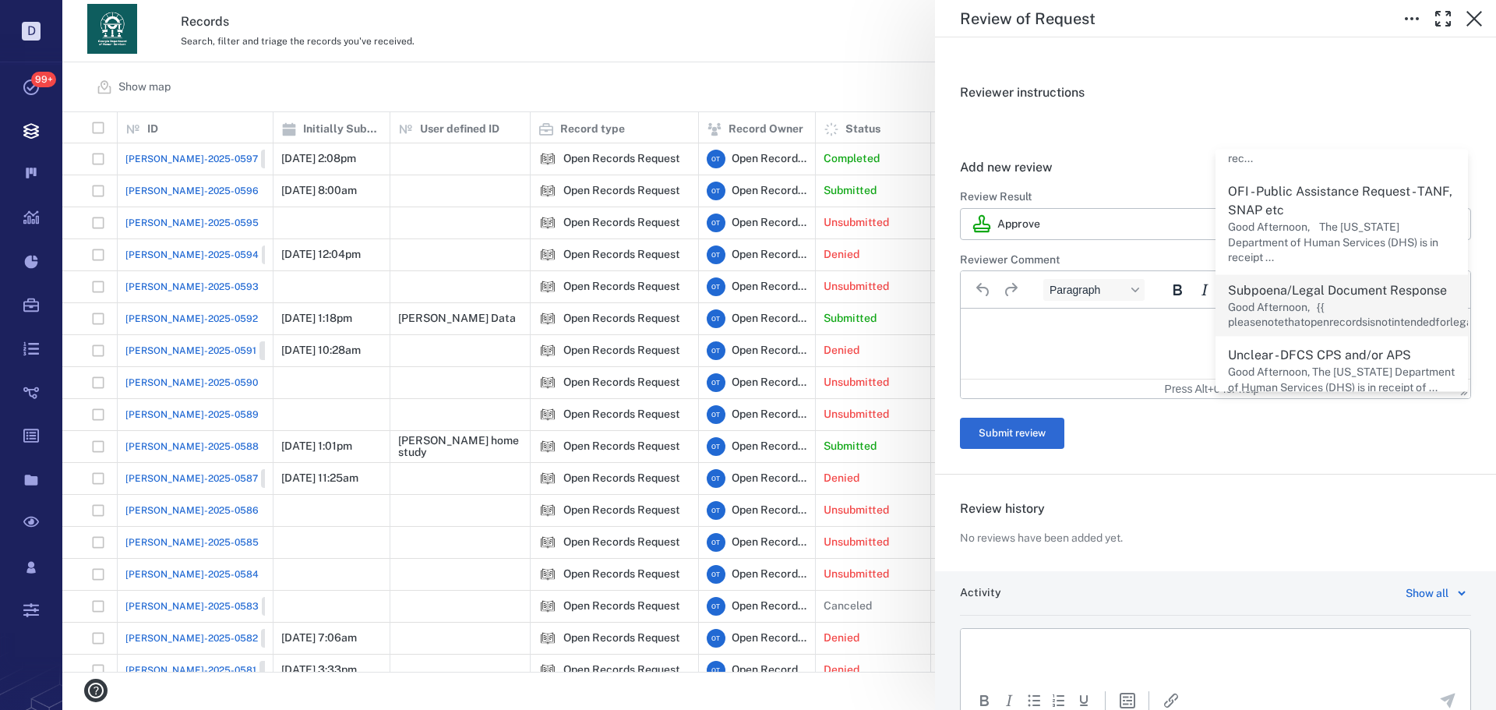
scroll to position [473, 0]
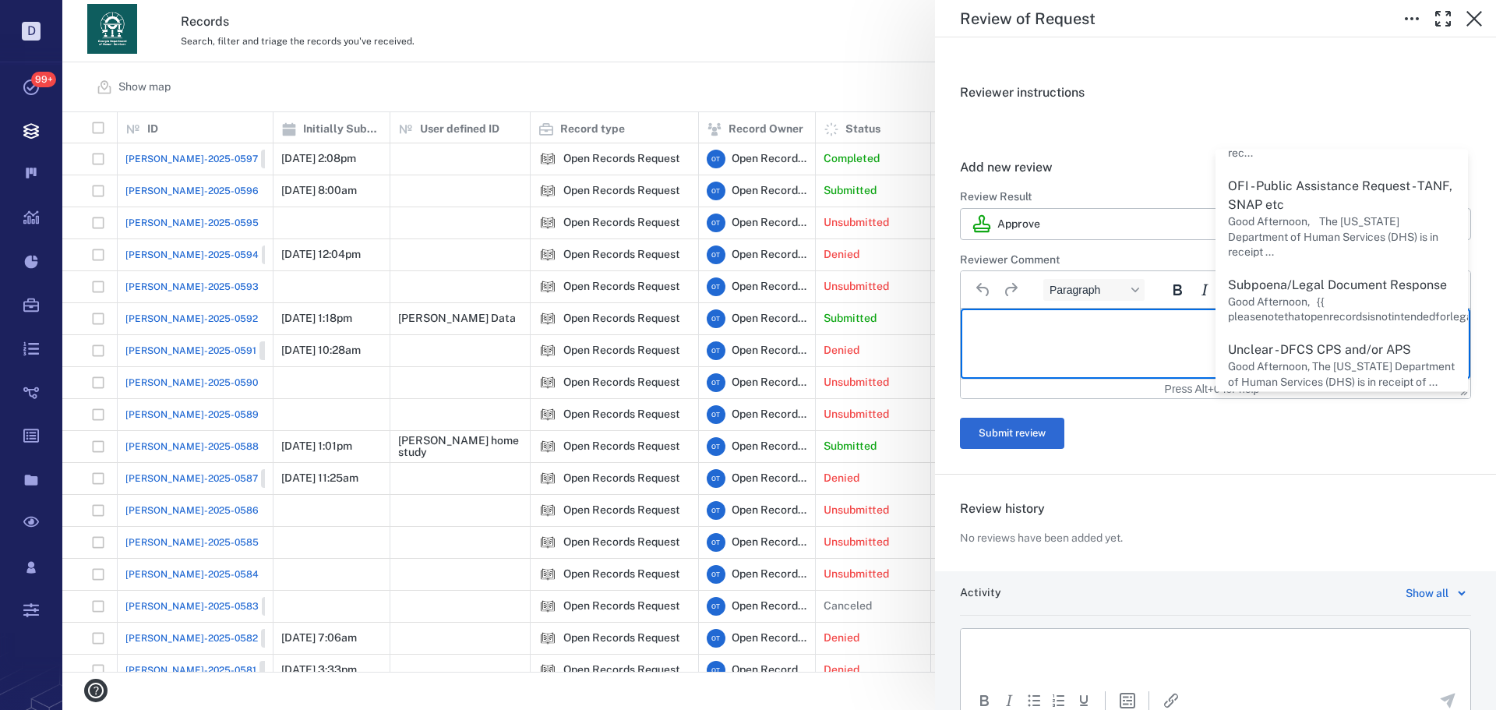
click at [1138, 341] on html at bounding box center [1216, 328] width 510 height 39
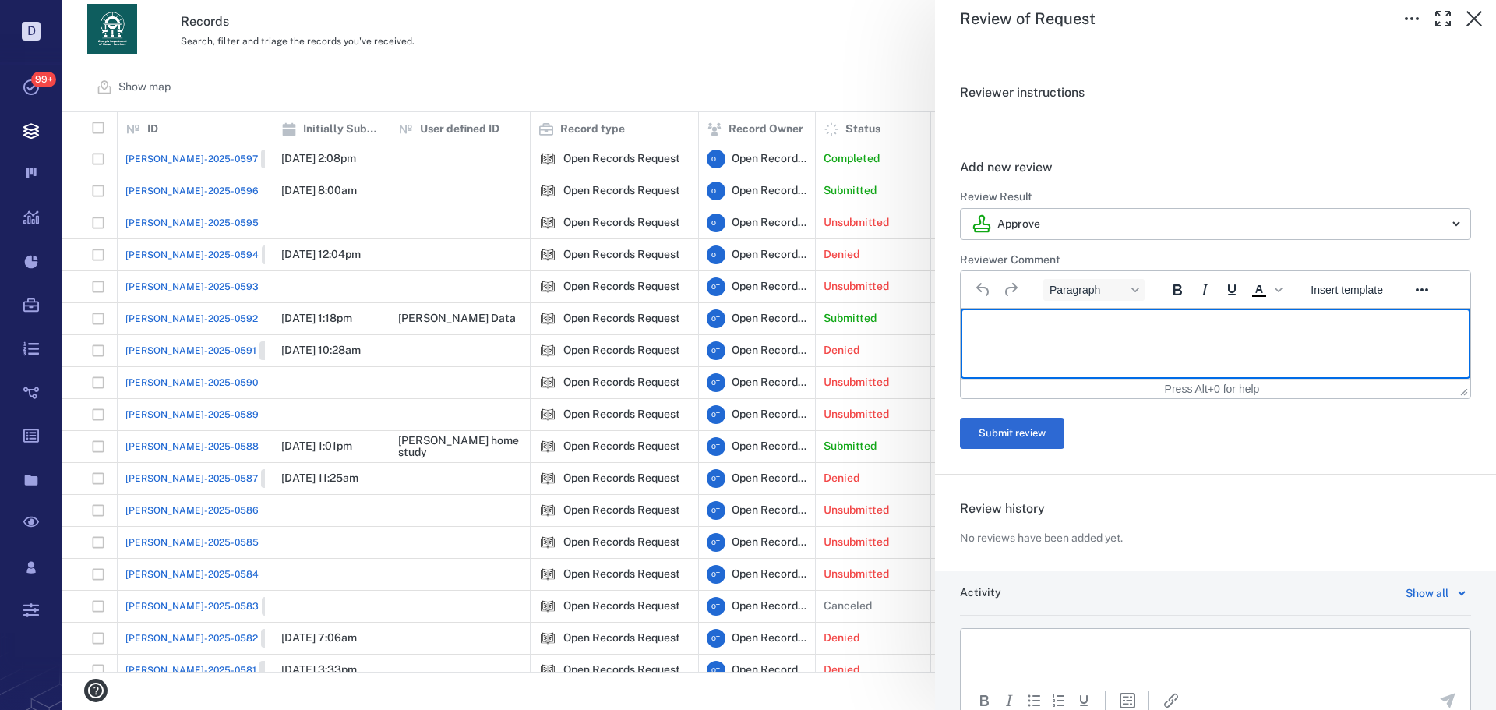
drag, startPoint x: 83, startPoint y: 2, endPoint x: 1049, endPoint y: 253, distance: 997.8
click at [1046, 241] on form "******** Review Result Approve ******** ​ Reviewer Comment Paragraph To open th…" at bounding box center [1215, 319] width 511 height 260
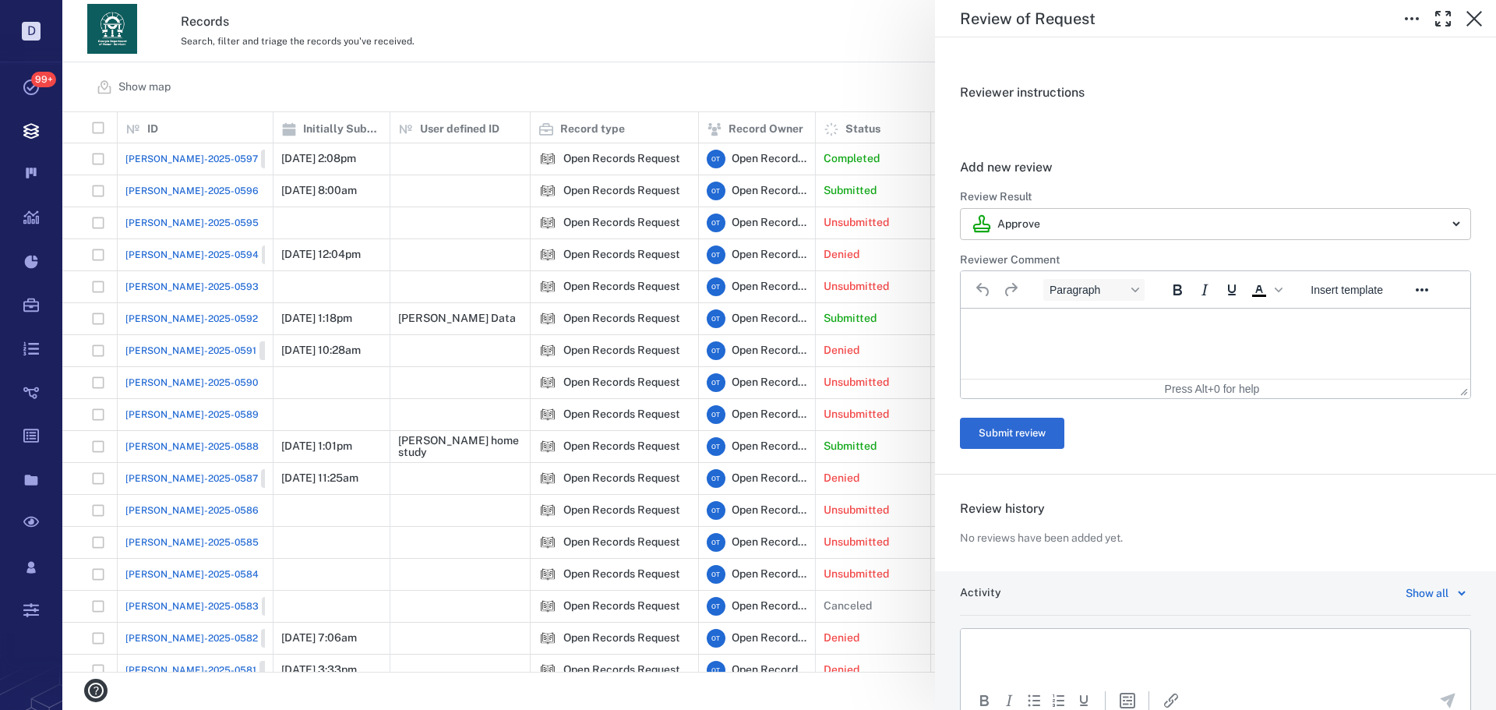
click at [1044, 232] on body "D Tasks 99+ Records Boards Dashboard Reports Record types Guide steps Rules For…" at bounding box center [748, 355] width 1496 height 710
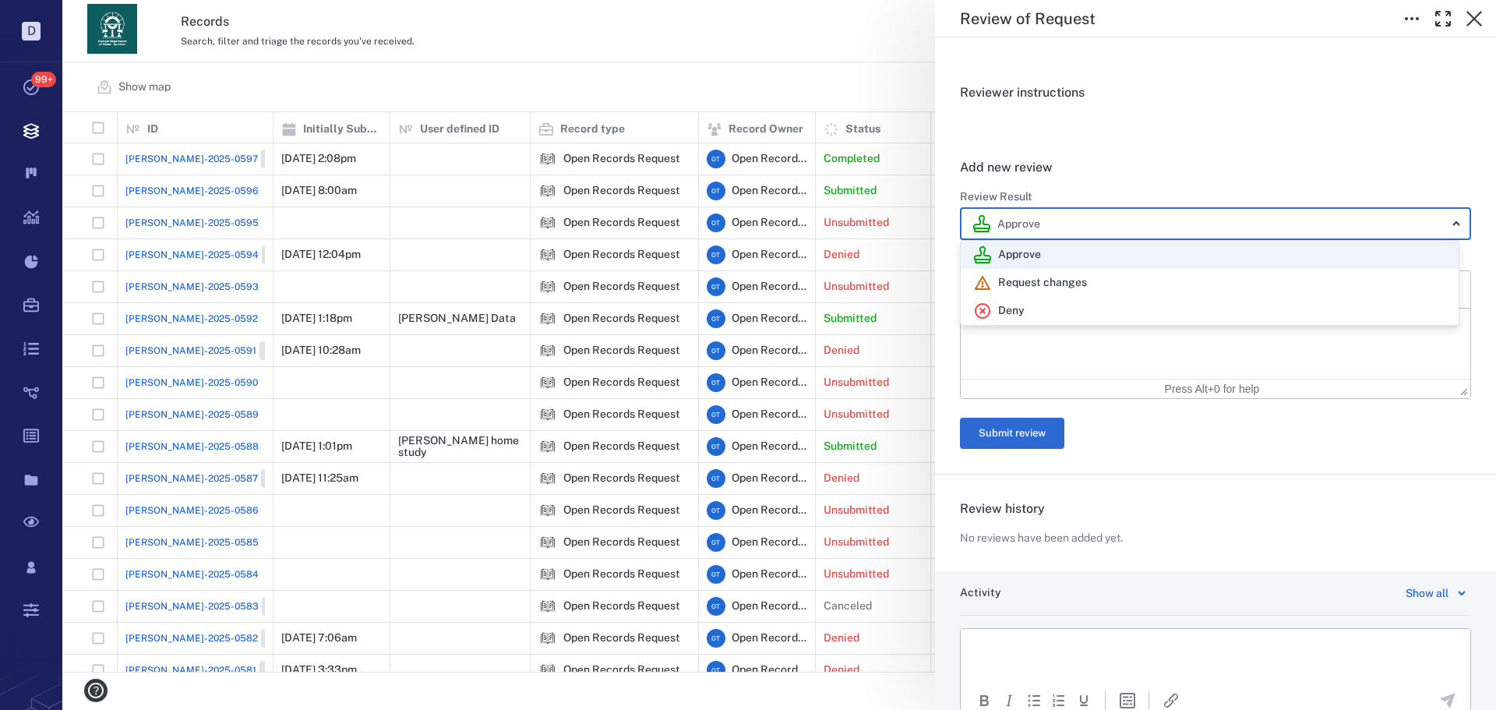
click at [1043, 310] on div "Deny" at bounding box center [1209, 311] width 473 height 19
type input "******"
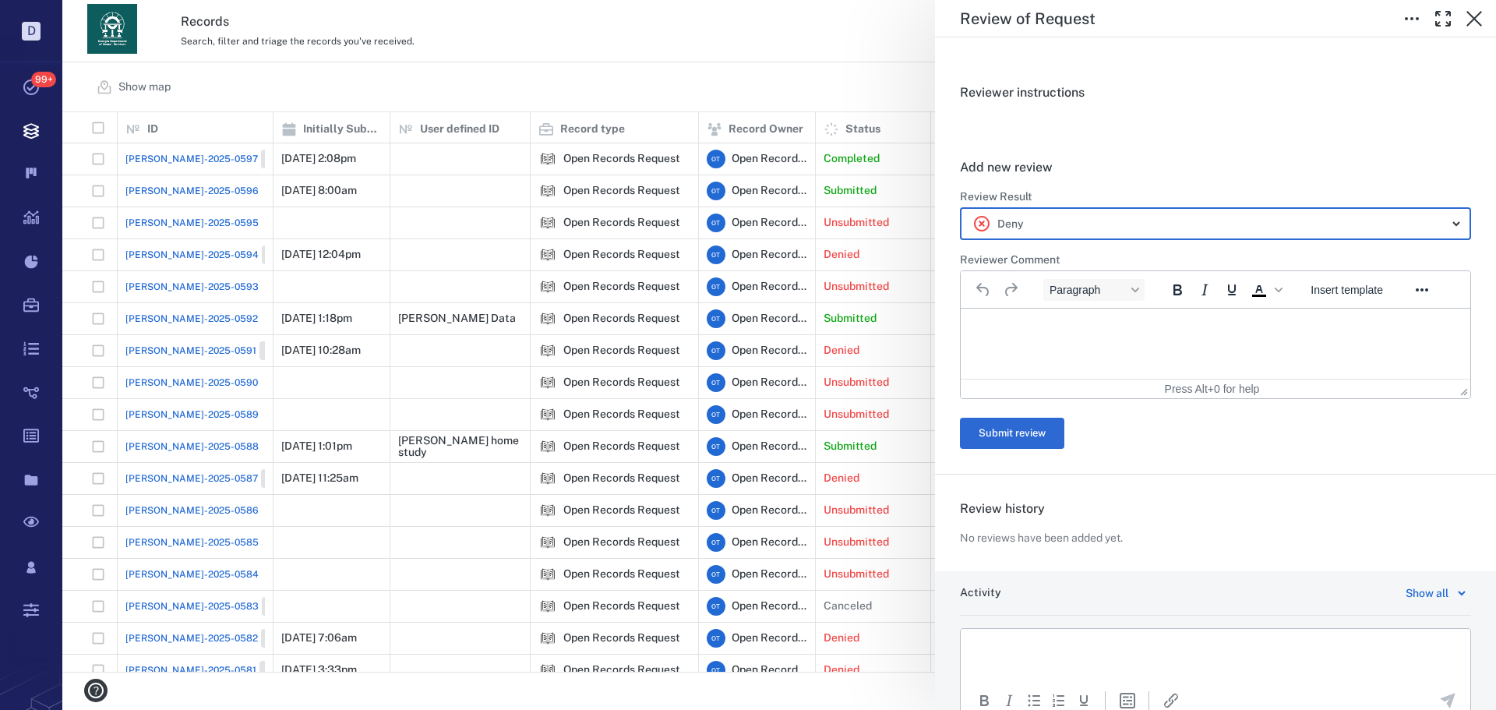
click at [1028, 335] on div "Approve Request changes Deny" at bounding box center [748, 355] width 1496 height 710
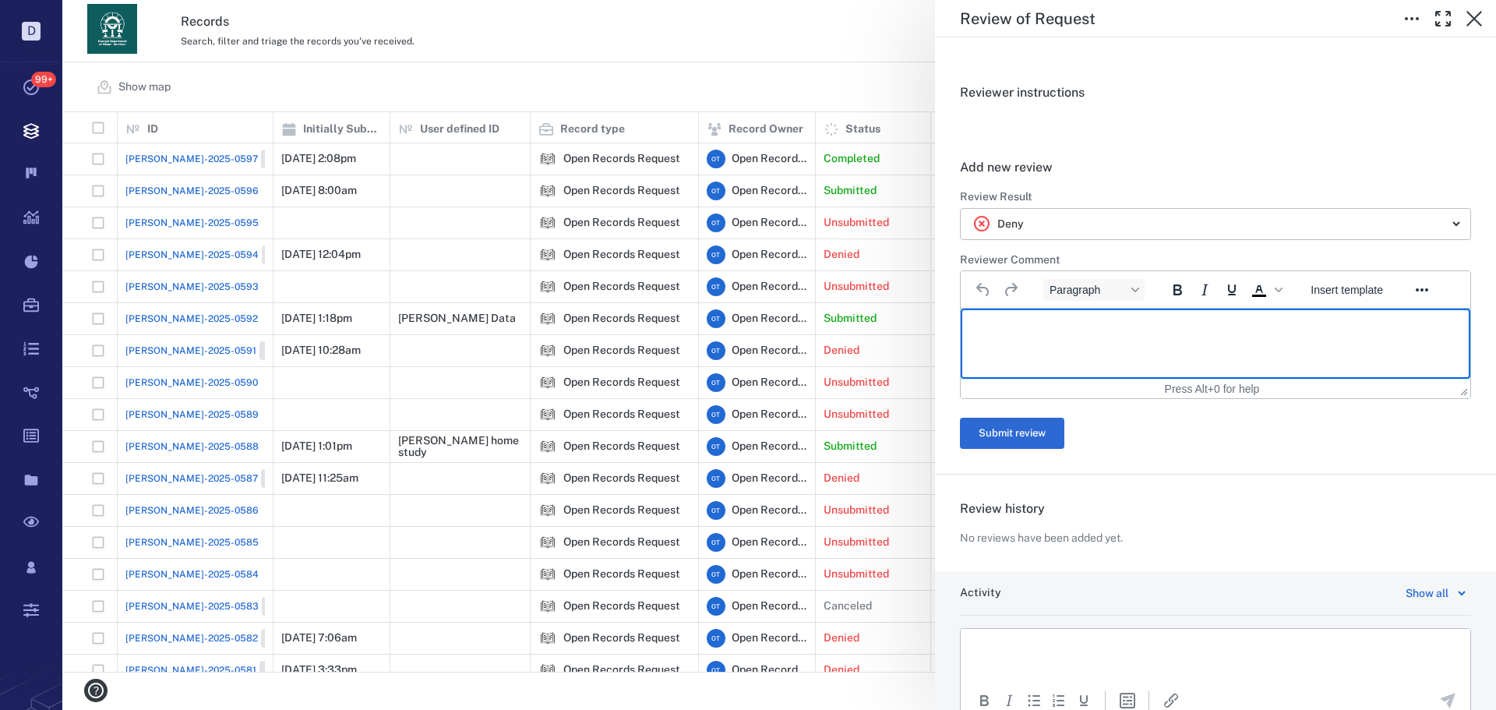
drag, startPoint x: 1053, startPoint y: 337, endPoint x: 1054, endPoint y: 327, distance: 9.4
click at [1052, 333] on html at bounding box center [1216, 328] width 510 height 39
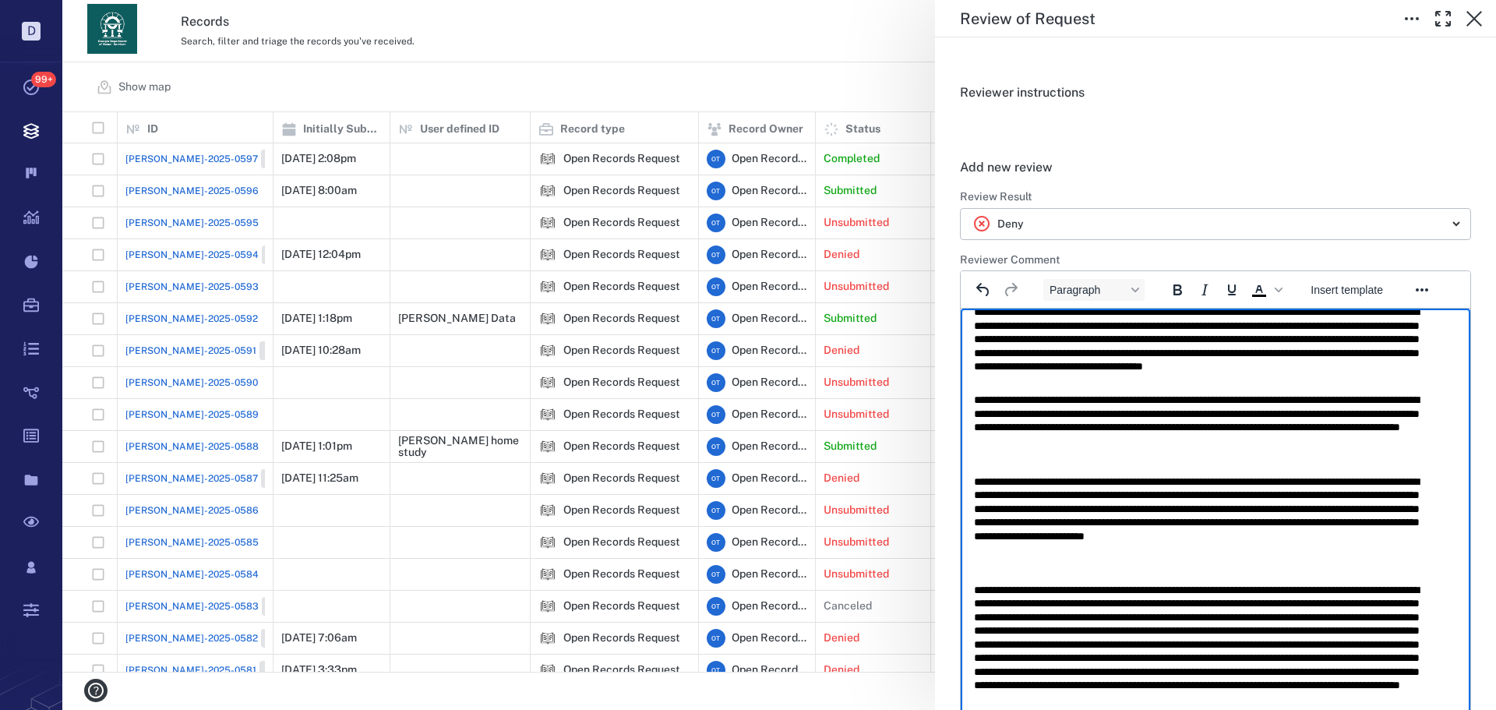
scroll to position [0, 0]
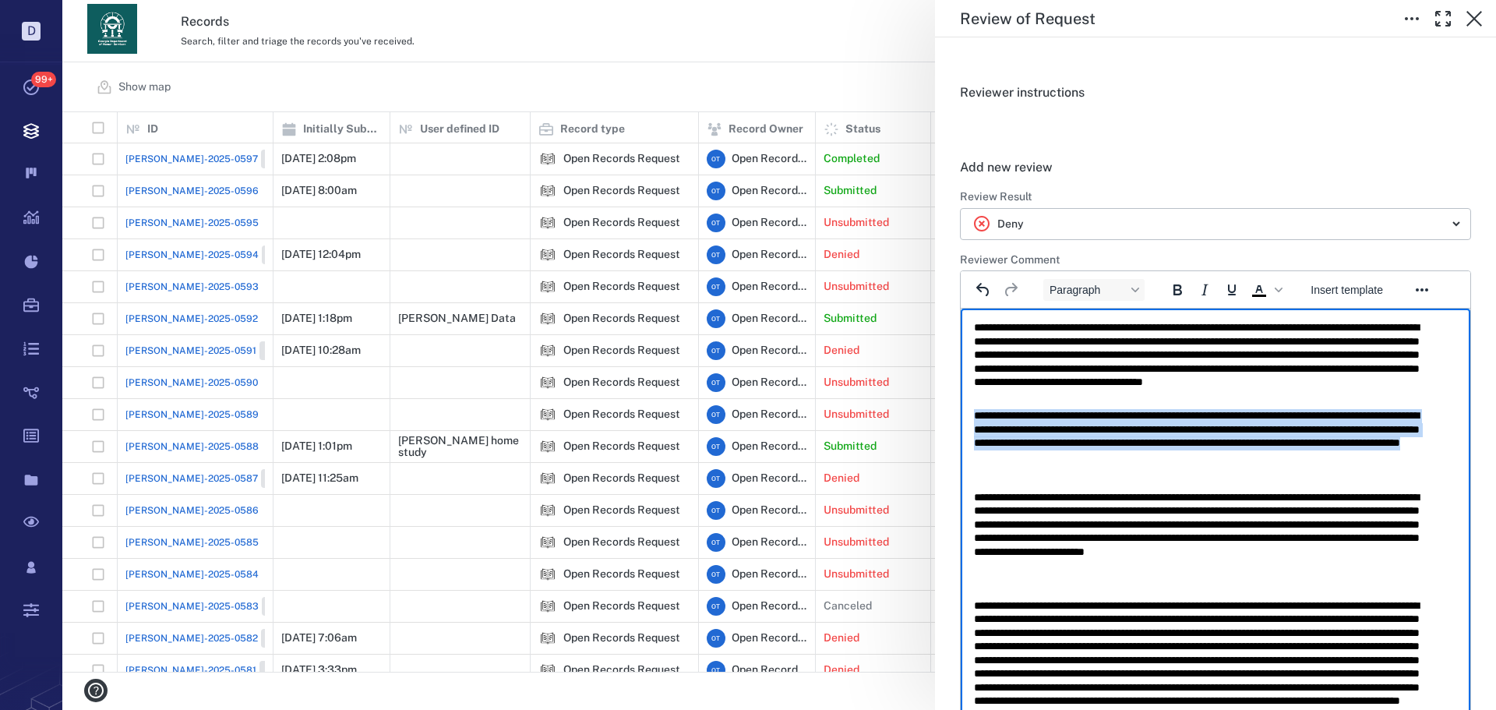
drag, startPoint x: 1259, startPoint y: 460, endPoint x: 966, endPoint y: 420, distance: 296.5
click at [966, 420] on html "**********" at bounding box center [1216, 535] width 510 height 453
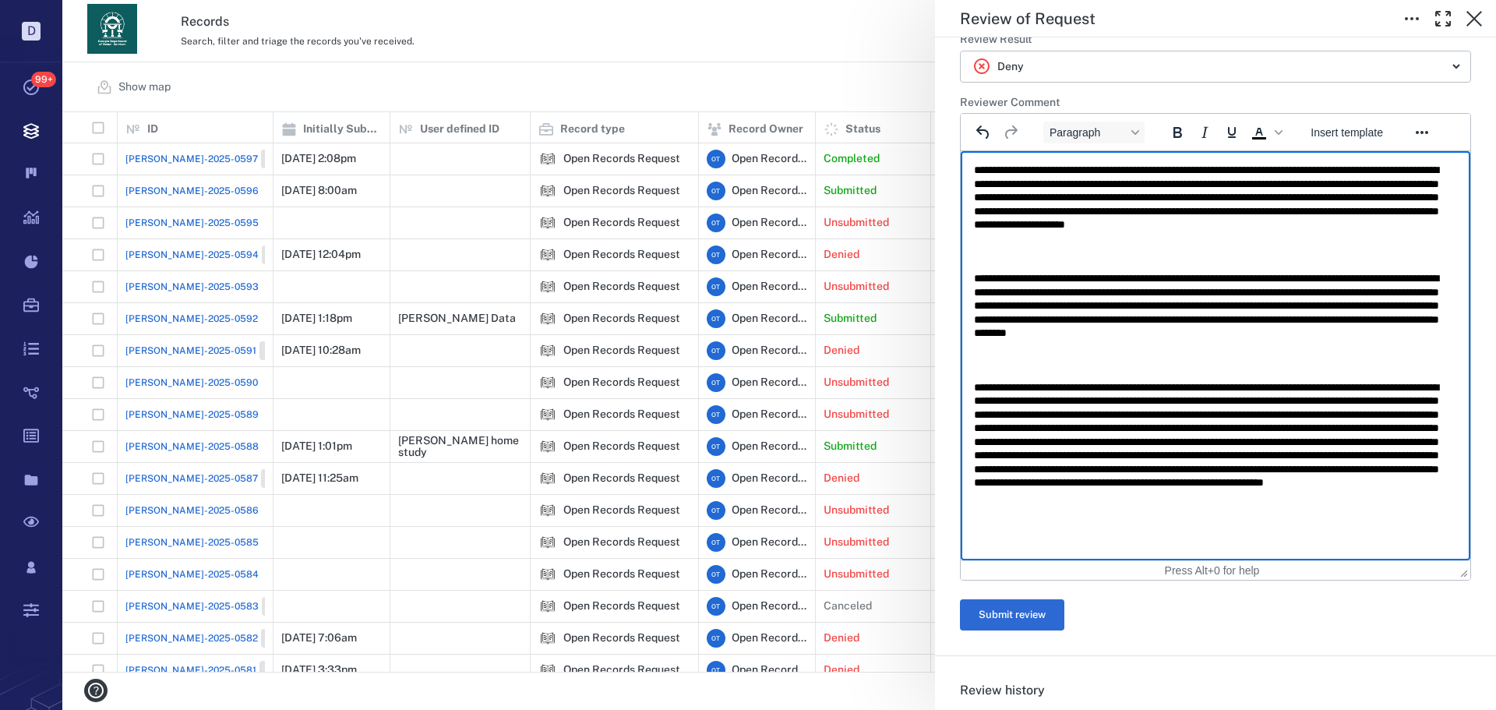
scroll to position [270, 0]
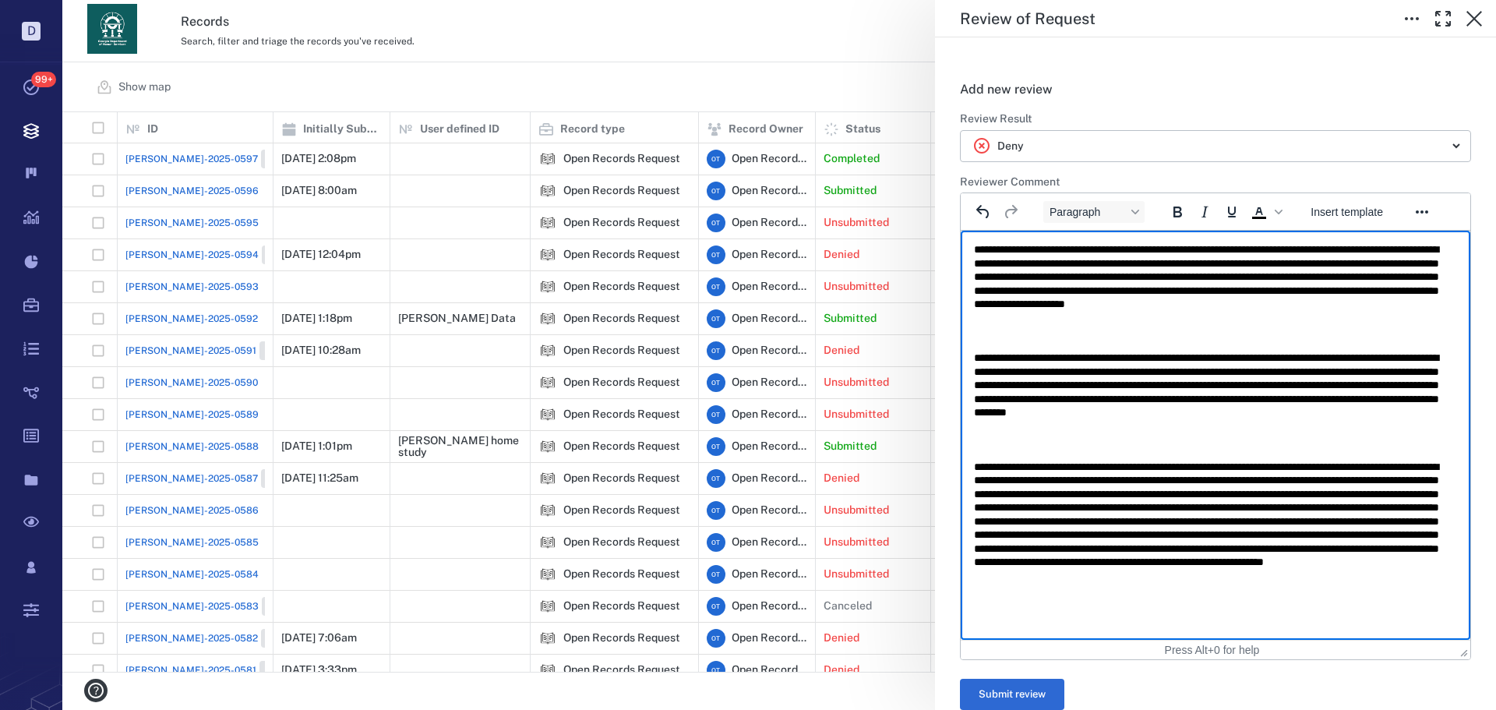
click at [1086, 618] on html "**********" at bounding box center [1216, 427] width 510 height 392
drag, startPoint x: 1088, startPoint y: 609, endPoint x: 1096, endPoint y: 609, distance: 7.8
click at [1090, 609] on p "**********" at bounding box center [1209, 536] width 471 height 150
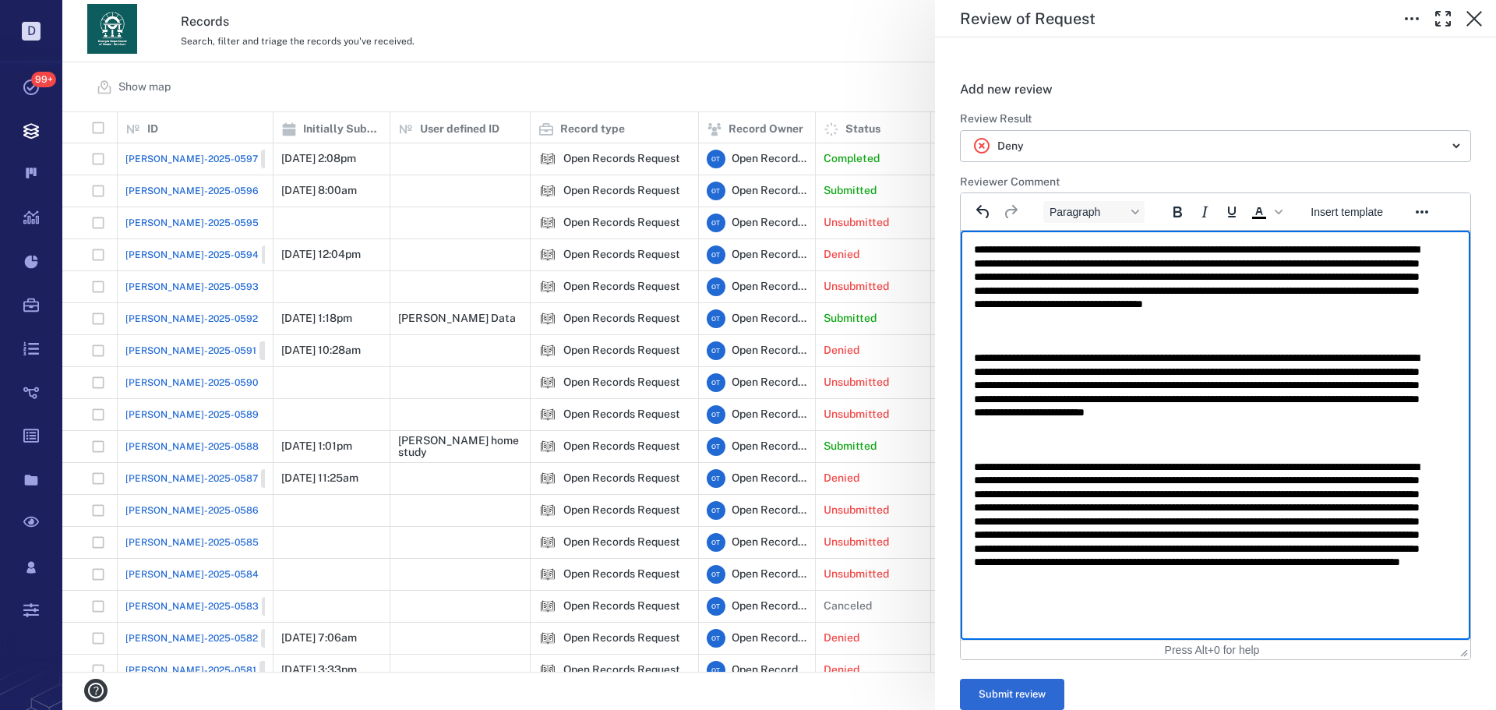
scroll to position [23, 0]
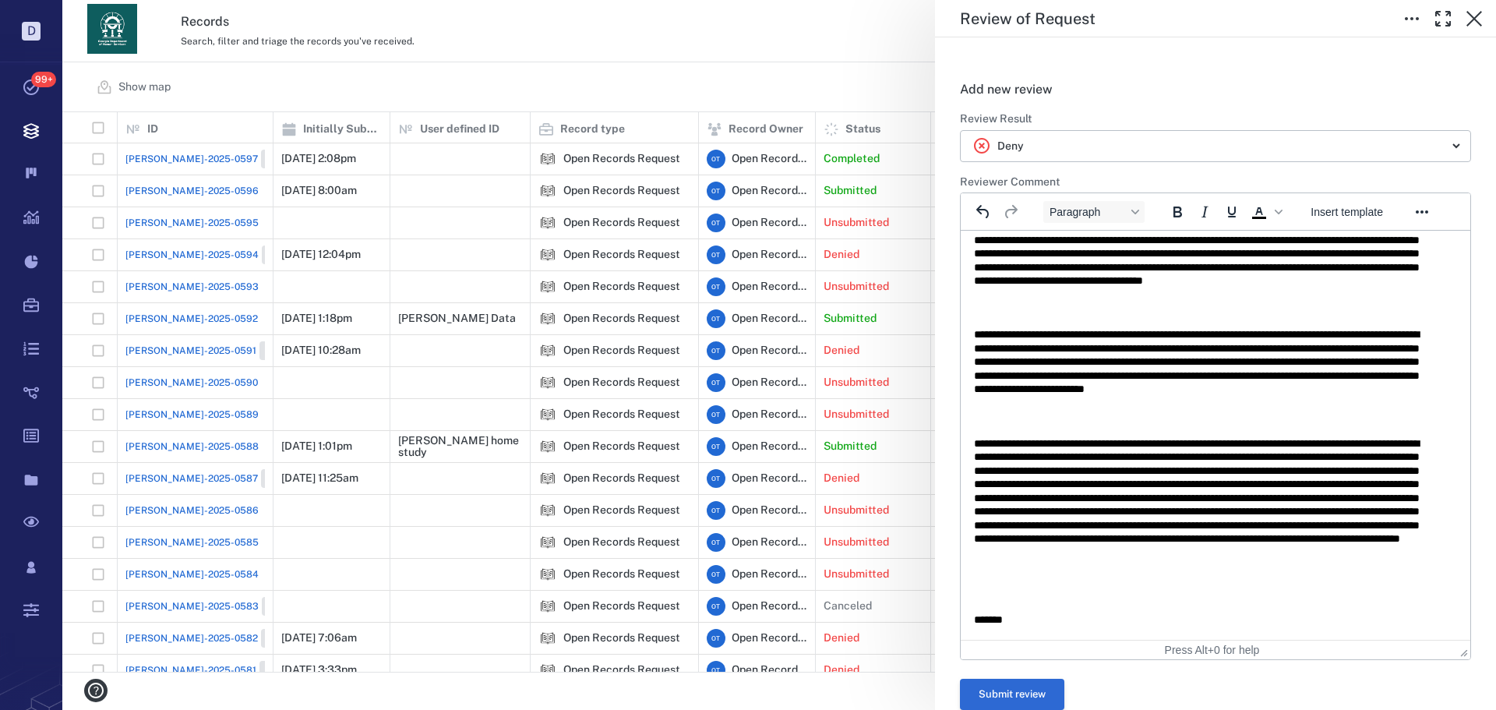
click at [980, 687] on button "Submit review" at bounding box center [1012, 694] width 104 height 31
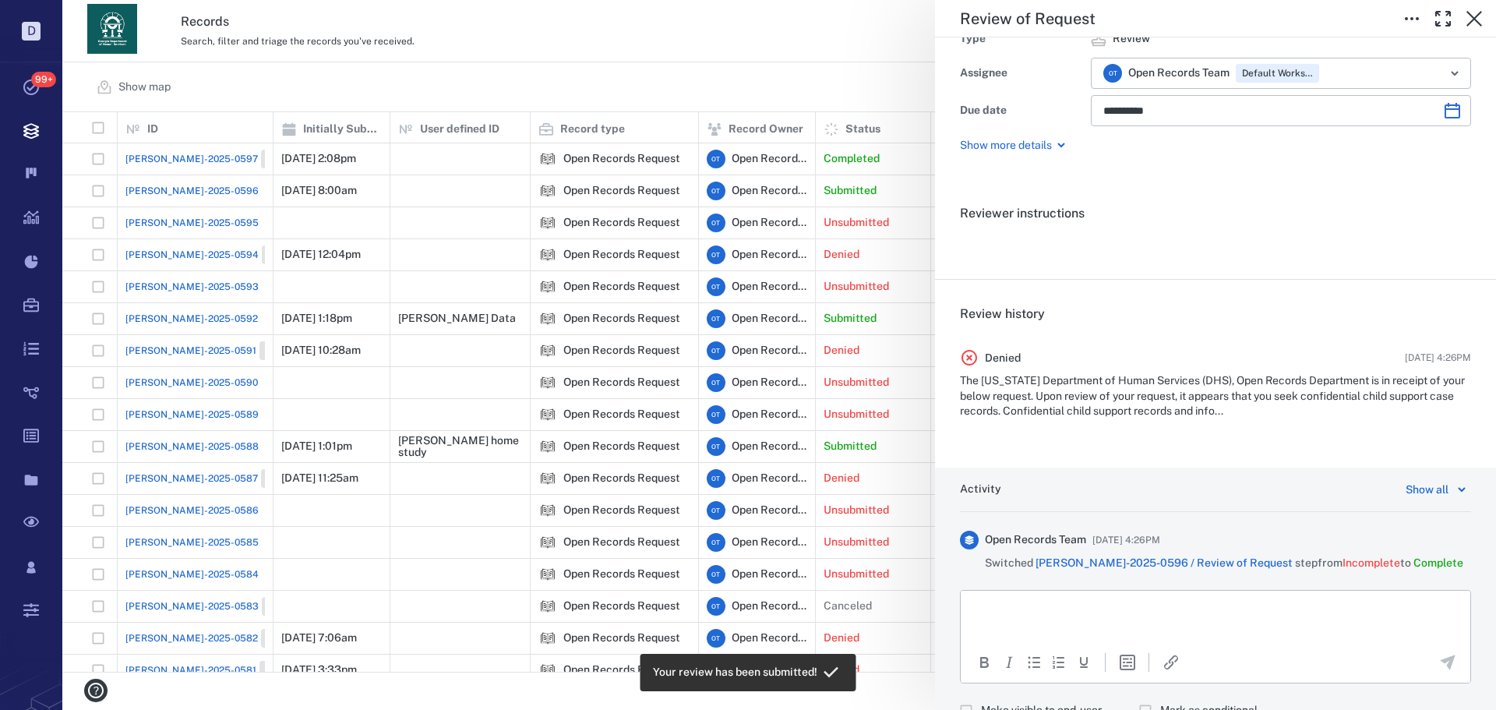
scroll to position [136, 0]
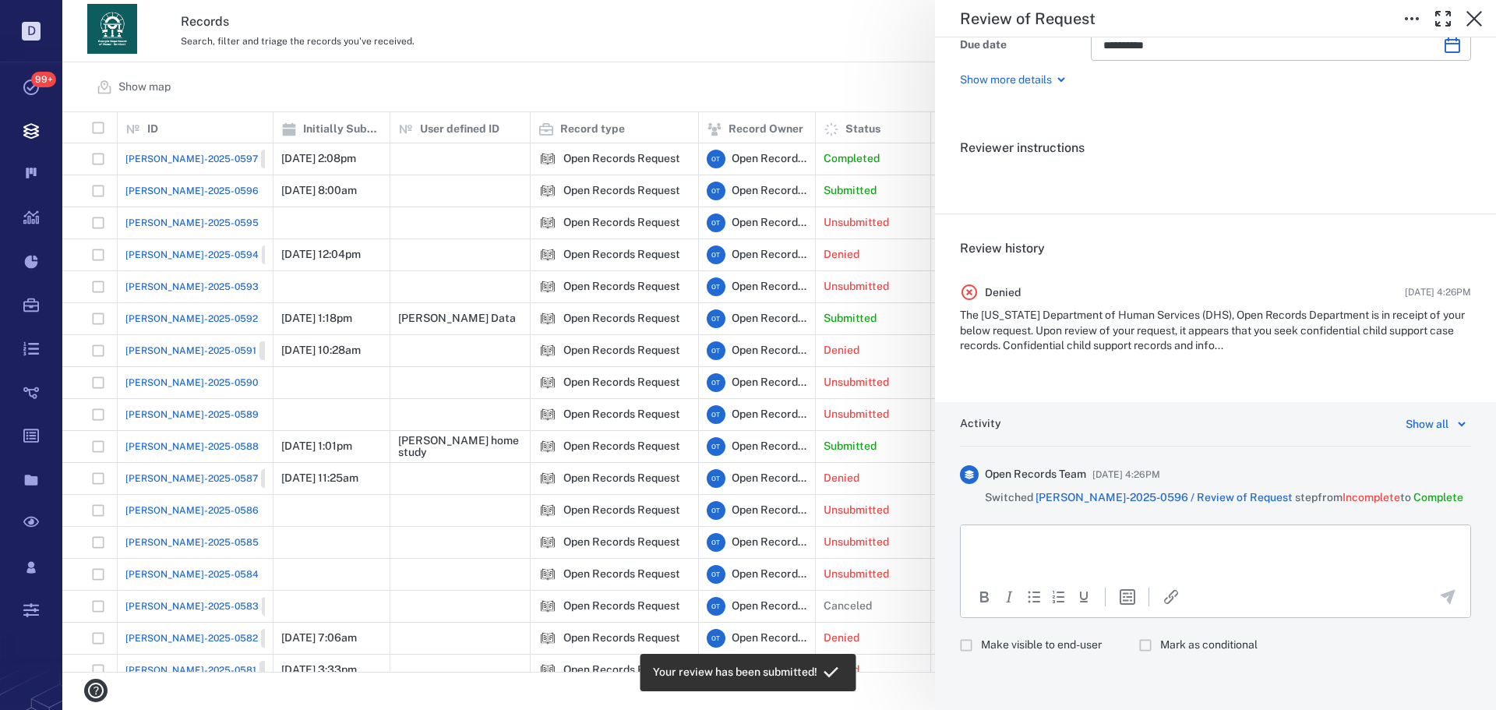
click at [521, 60] on div "**********" at bounding box center [779, 355] width 1434 height 710
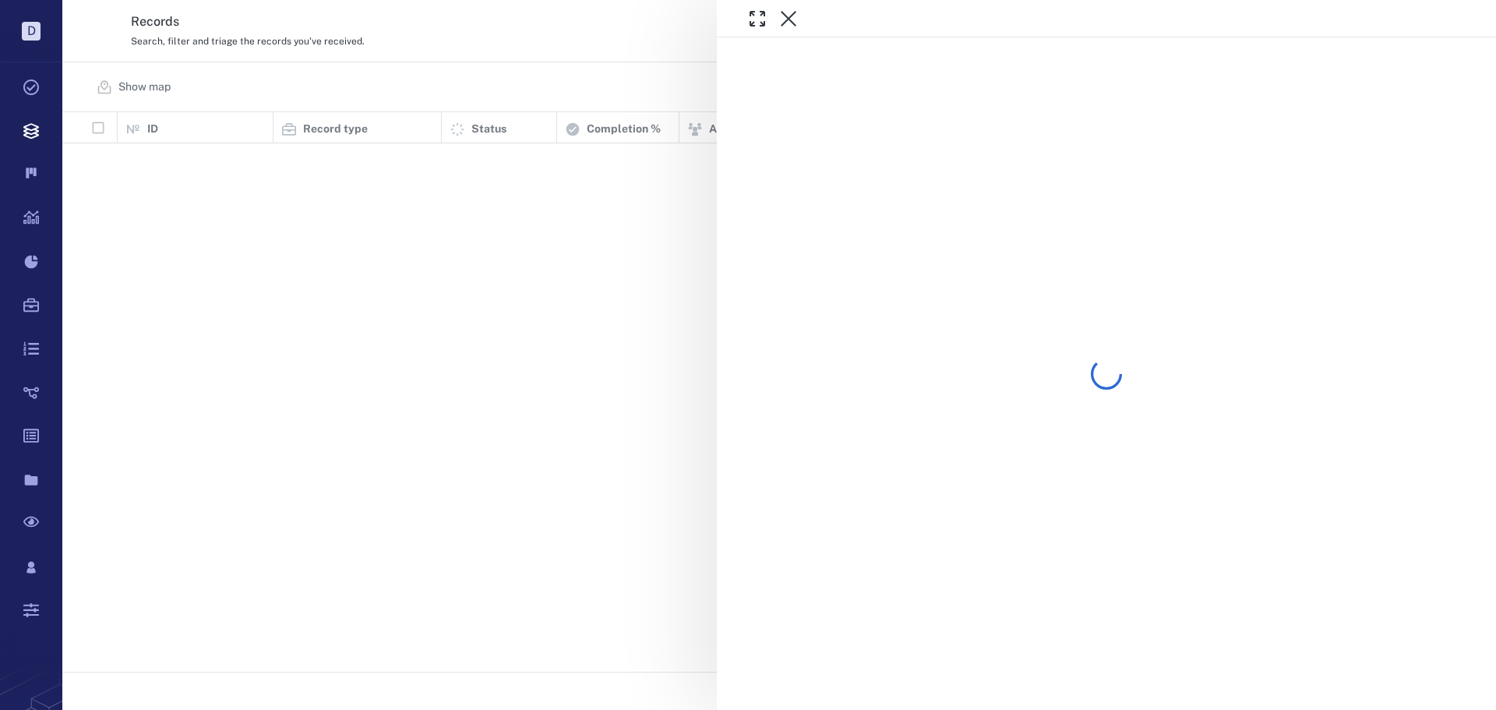
scroll to position [548, 1421]
click at [549, 46] on div at bounding box center [779, 355] width 1434 height 710
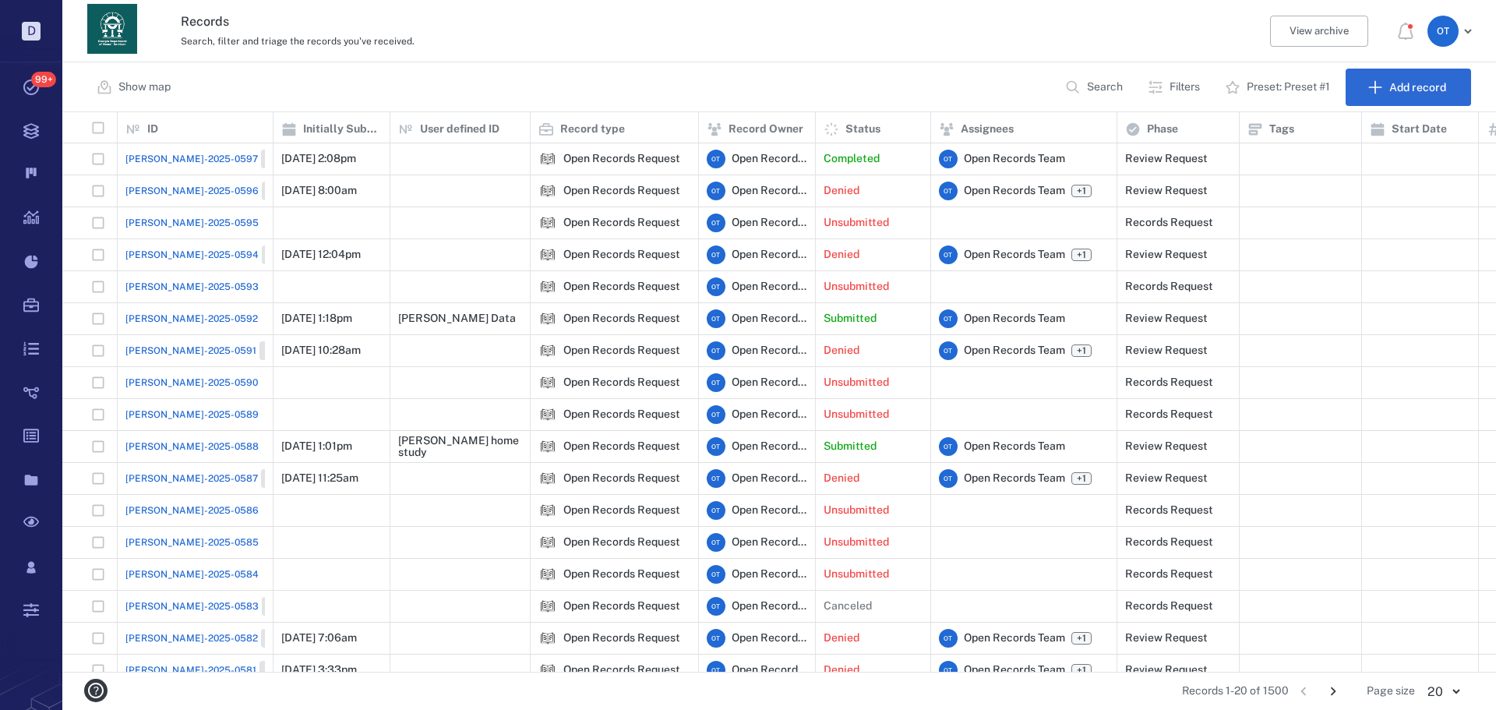
click at [1091, 79] on button "Search" at bounding box center [1095, 87] width 79 height 37
type input "******"
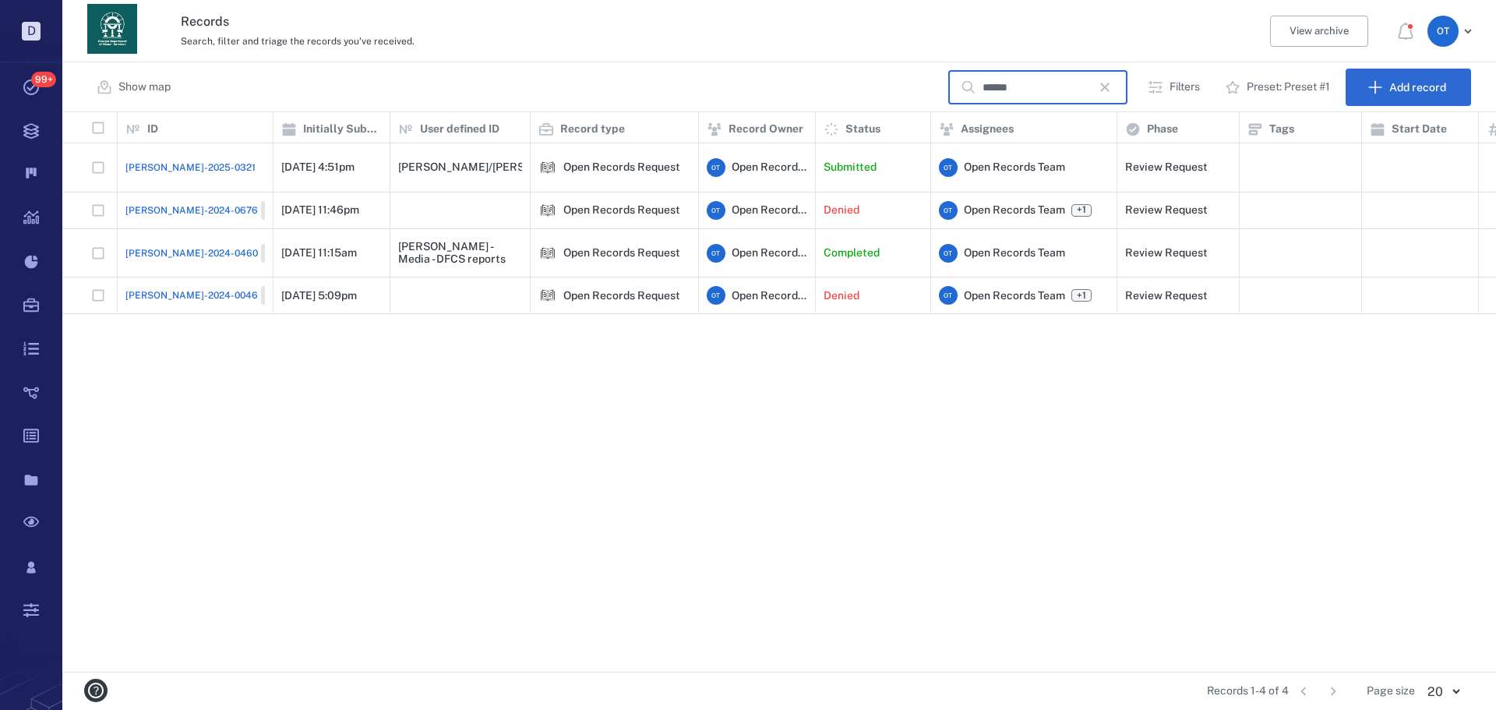
click at [167, 161] on span "[PERSON_NAME]-2025-0321" at bounding box center [190, 168] width 130 height 14
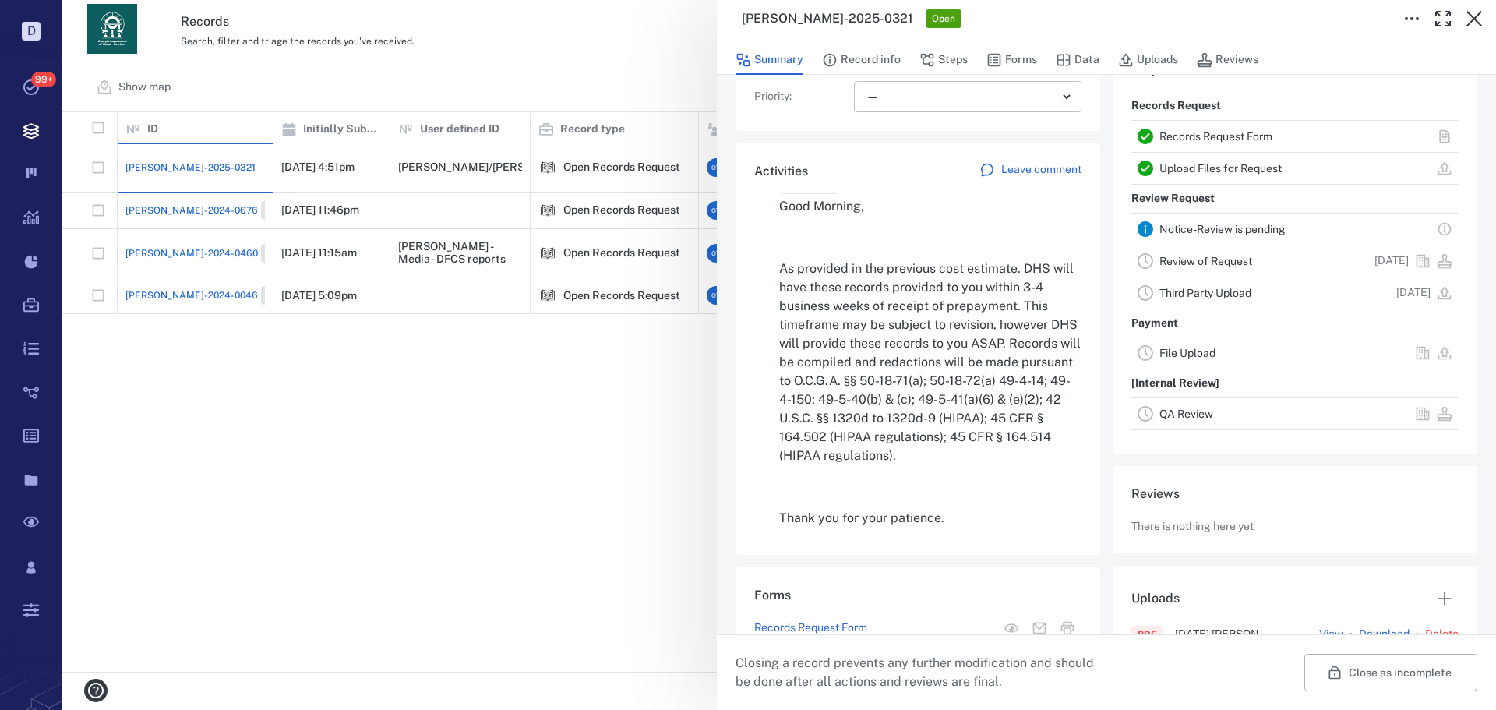
scroll to position [701, 0]
click at [460, 380] on div "ORR-2025-0321 Open Summary Record info Steps Forms Data Uploads Reviews Record …" at bounding box center [779, 355] width 1434 height 710
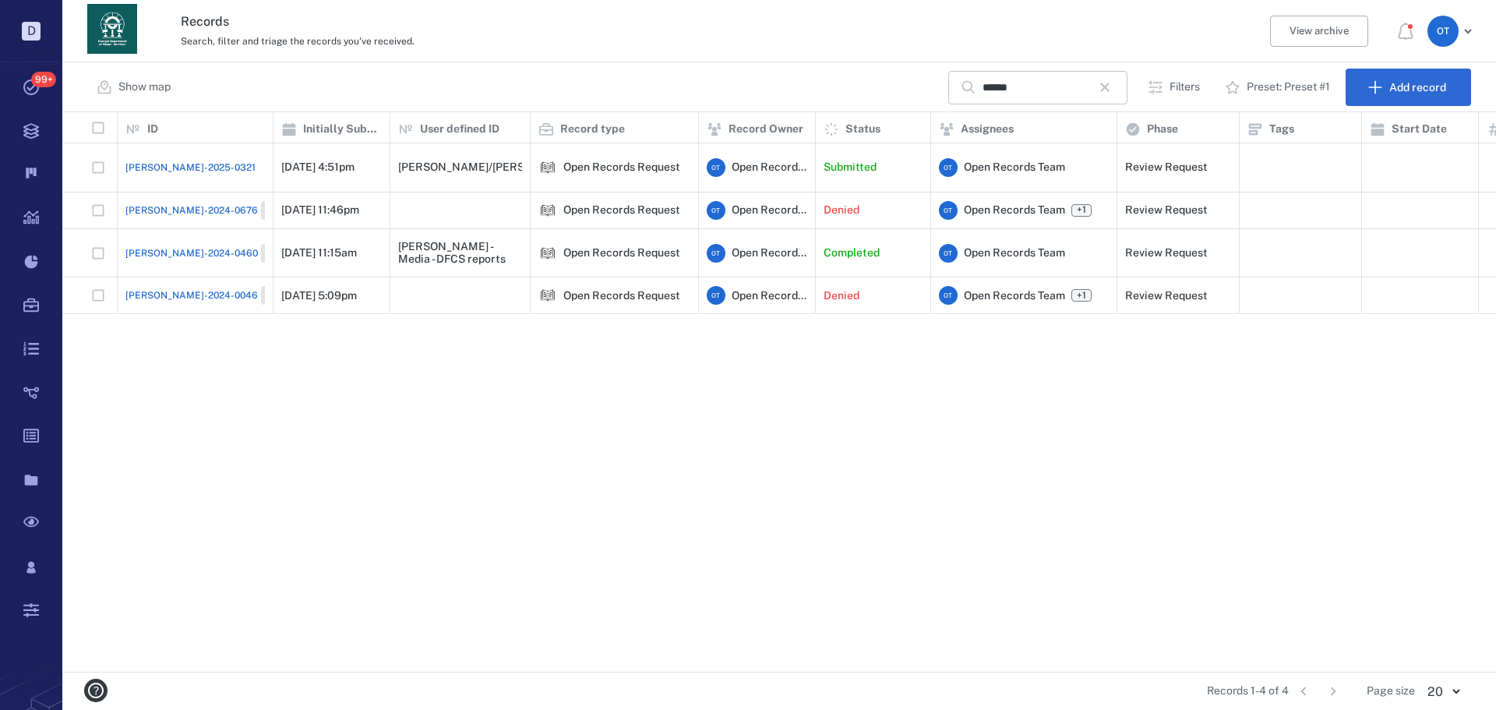
click at [1118, 83] on button "button" at bounding box center [1105, 87] width 26 height 26
click at [713, 70] on div "Show map ​ Filters Preset: Preset #1 Add record" at bounding box center [779, 87] width 1434 height 50
